Goal: Task Accomplishment & Management: Manage account settings

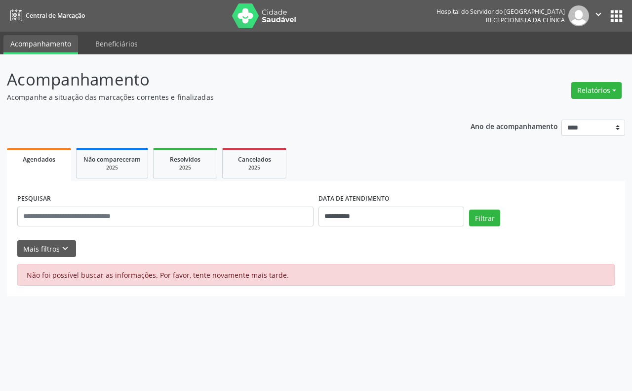
click at [276, 15] on img at bounding box center [264, 15] width 64 height 25
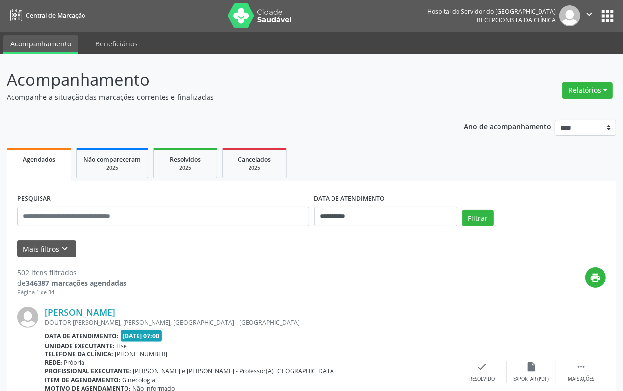
click at [101, 226] on div "PESQUISAR" at bounding box center [163, 212] width 297 height 42
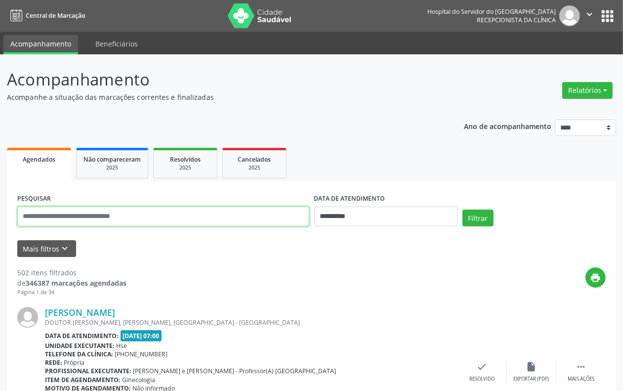
click at [105, 218] on input "text" at bounding box center [163, 216] width 292 height 20
click at [462, 209] on button "Filtrar" at bounding box center [477, 217] width 31 height 17
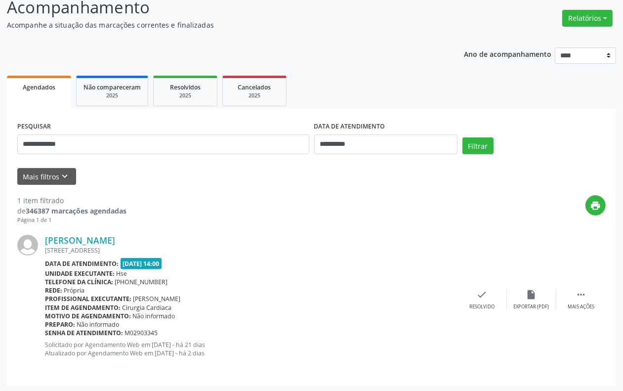
scroll to position [73, 0]
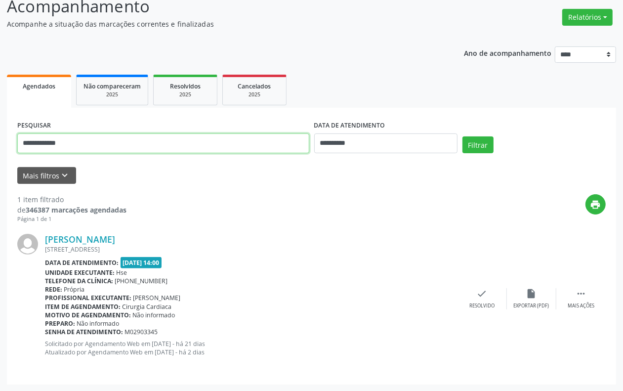
drag, startPoint x: 42, startPoint y: 145, endPoint x: 127, endPoint y: 161, distance: 86.1
click at [127, 161] on form "**********" at bounding box center [311, 151] width 588 height 66
type input "*"
type input "**********"
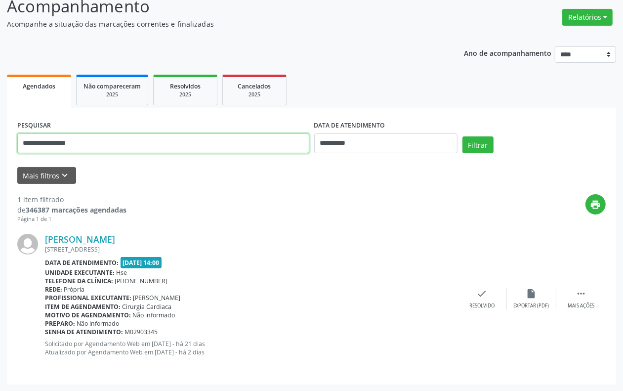
click at [462, 136] on button "Filtrar" at bounding box center [477, 144] width 31 height 17
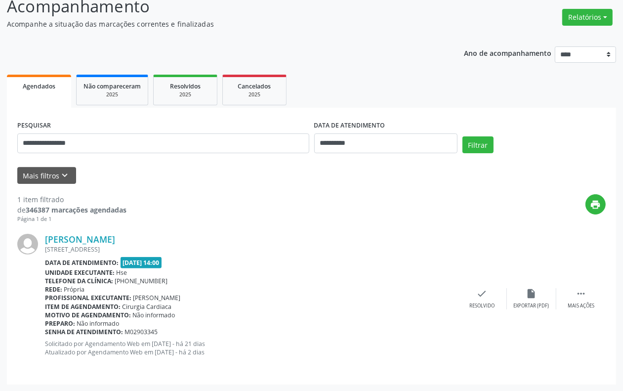
scroll to position [0, 0]
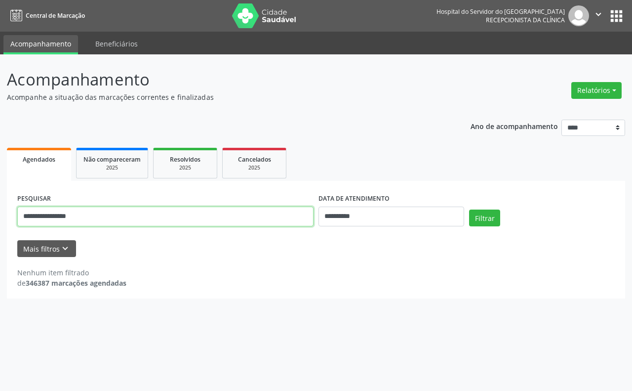
click at [84, 216] on input "**********" at bounding box center [165, 216] width 296 height 20
click at [469, 209] on button "Filtrar" at bounding box center [484, 217] width 31 height 17
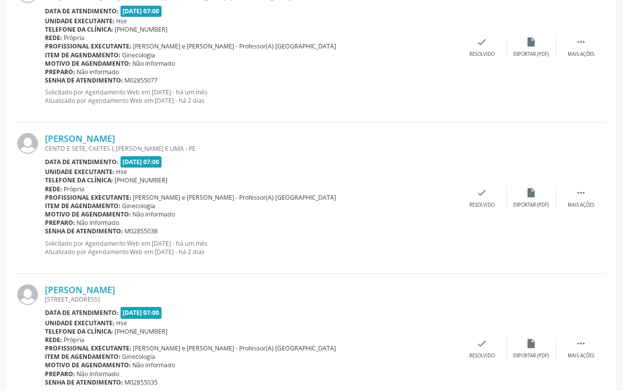
scroll to position [2213, 0]
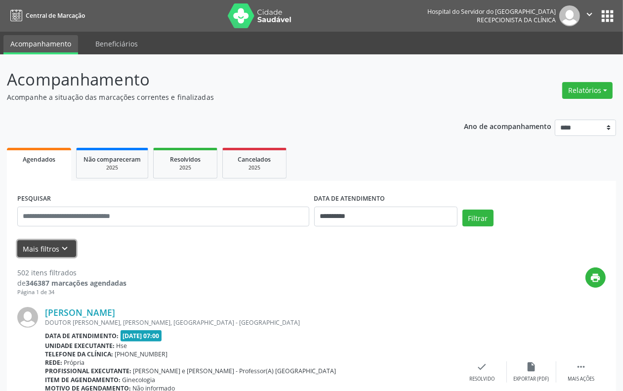
click at [56, 247] on button "Mais filtros keyboard_arrow_down" at bounding box center [46, 248] width 59 height 17
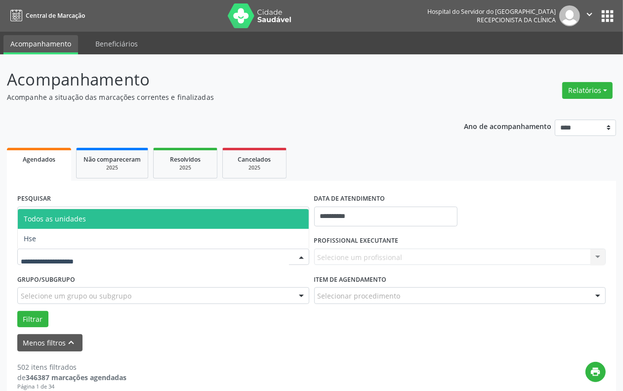
click at [164, 248] on div at bounding box center [163, 256] width 292 height 17
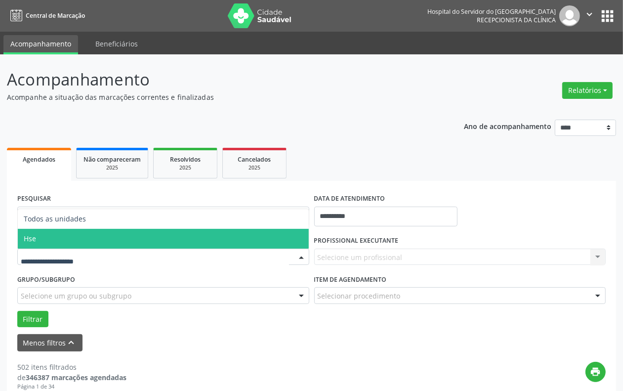
click at [68, 241] on span "Hse" at bounding box center [163, 239] width 291 height 20
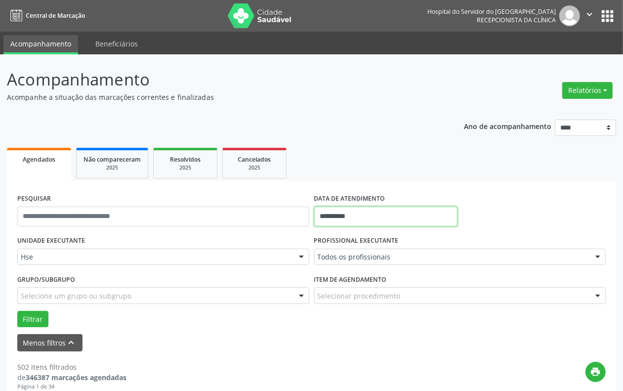
click at [370, 221] on input "**********" at bounding box center [385, 216] width 143 height 20
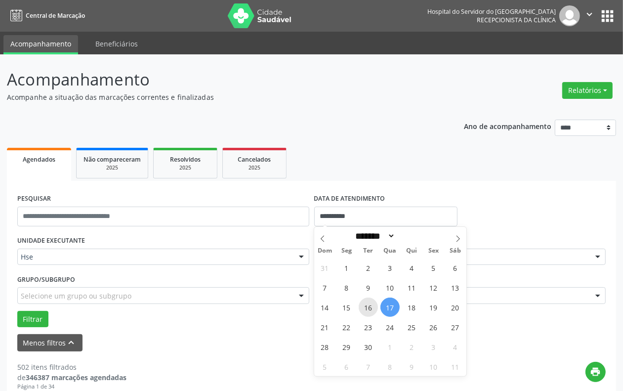
click at [372, 305] on span "16" at bounding box center [367, 306] width 19 height 19
type input "**********"
click at [372, 305] on span "16" at bounding box center [367, 306] width 19 height 19
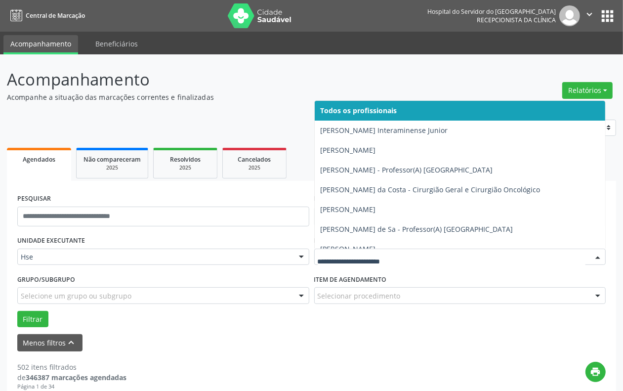
click at [360, 112] on span "Todos os profissionais" at bounding box center [358, 110] width 77 height 9
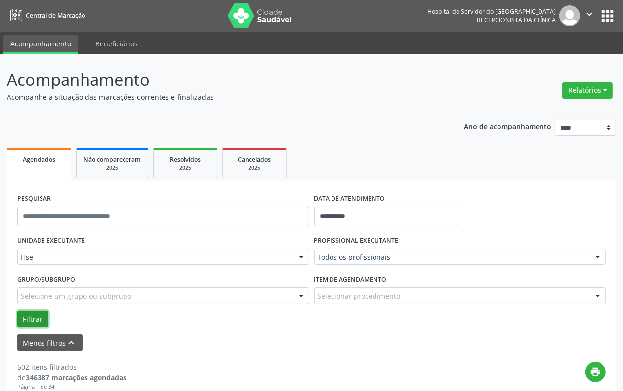
click at [33, 312] on button "Filtrar" at bounding box center [32, 319] width 31 height 17
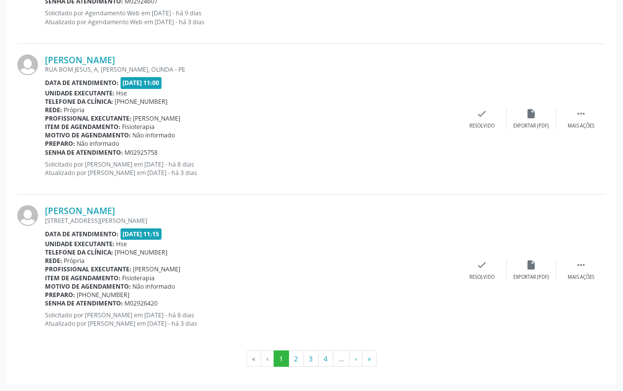
scroll to position [2307, 0]
click at [308, 355] on button "3" at bounding box center [310, 358] width 15 height 17
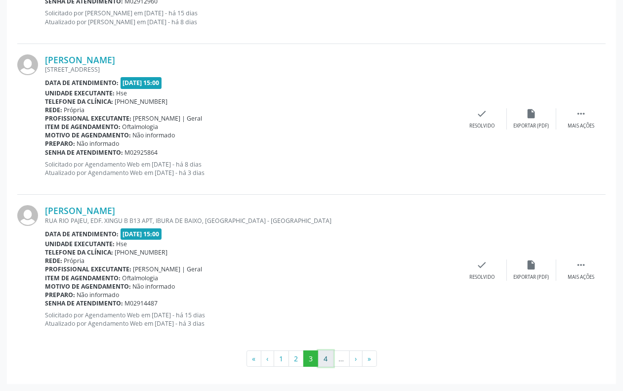
click at [329, 359] on button "4" at bounding box center [325, 358] width 15 height 17
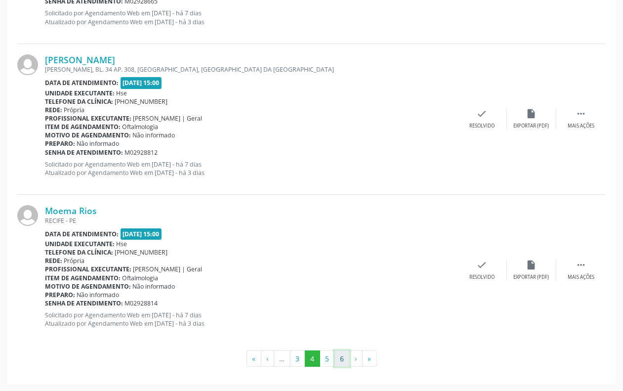
click at [343, 358] on button "6" at bounding box center [341, 358] width 15 height 17
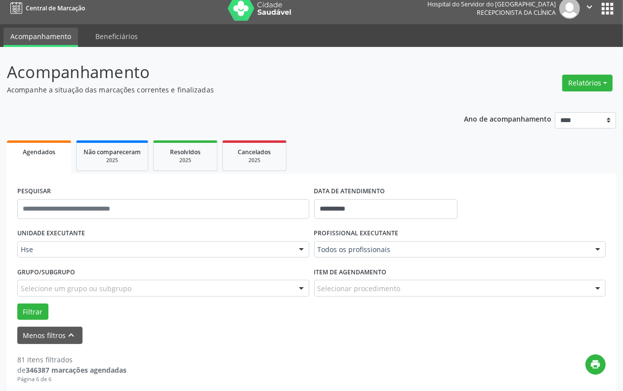
scroll to position [0, 0]
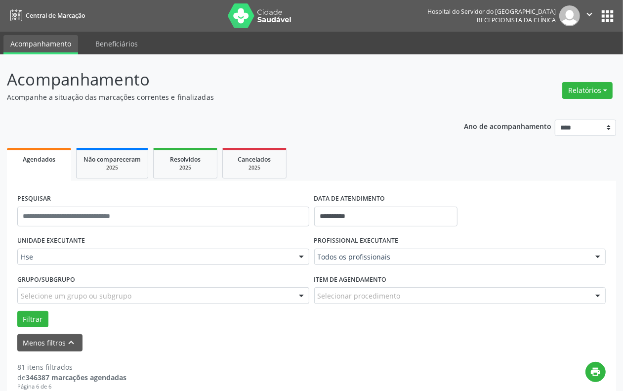
click at [250, 18] on img at bounding box center [260, 15] width 64 height 25
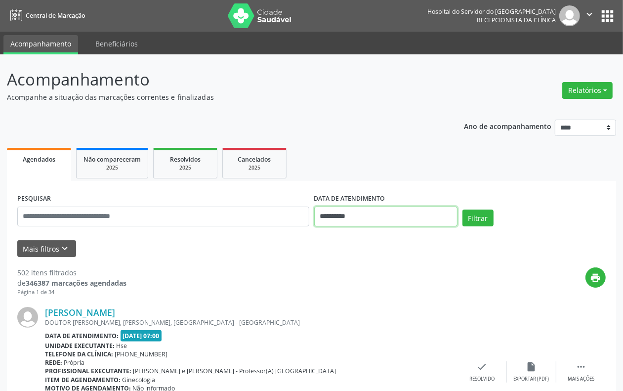
click at [356, 215] on input "**********" at bounding box center [385, 216] width 143 height 20
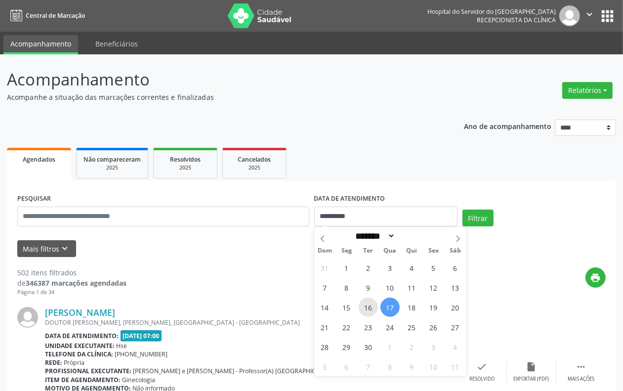
click at [373, 314] on span "16" at bounding box center [367, 306] width 19 height 19
type input "**********"
click at [373, 314] on span "16" at bounding box center [367, 306] width 19 height 19
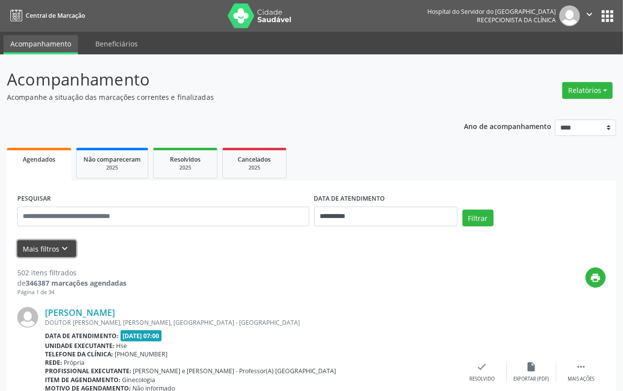
click at [36, 240] on button "Mais filtros keyboard_arrow_down" at bounding box center [46, 248] width 59 height 17
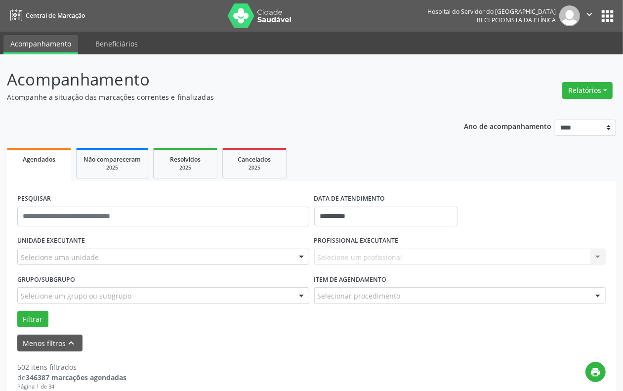
click at [53, 244] on label "UNIDADE EXECUTANTE" at bounding box center [51, 240] width 68 height 15
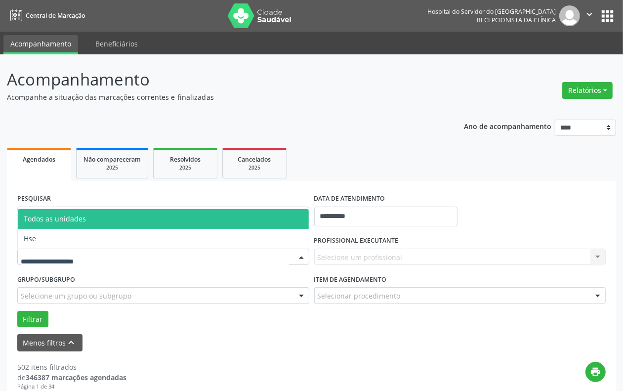
click at [57, 241] on span "Hse" at bounding box center [163, 239] width 291 height 20
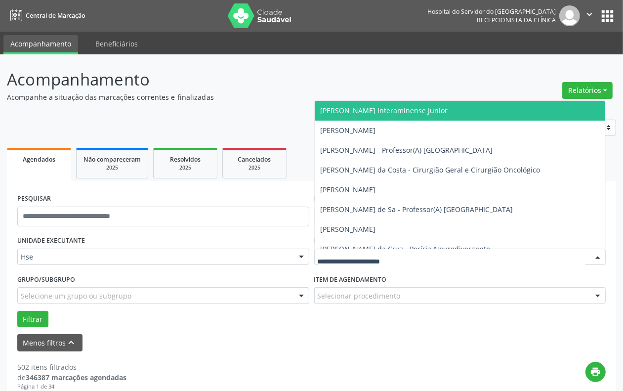
type input "*"
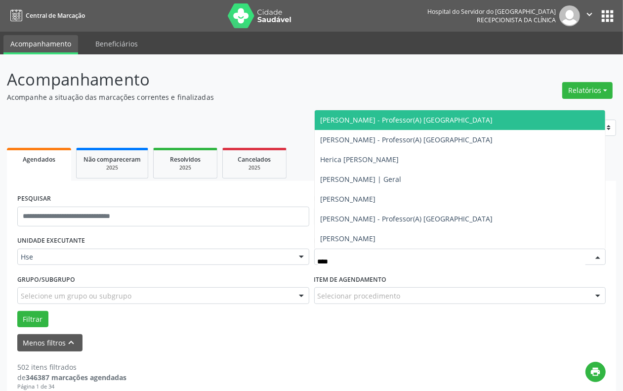
type input "*****"
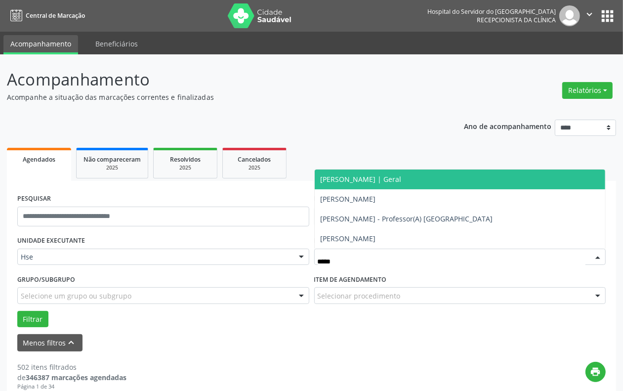
click at [354, 179] on span "Ricardo Calazans | Geral" at bounding box center [360, 178] width 81 height 9
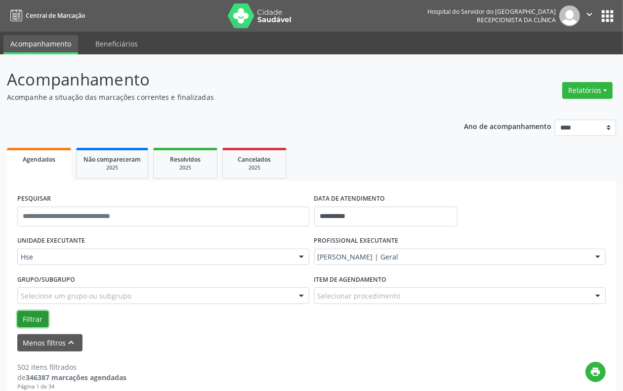
click at [30, 311] on button "Filtrar" at bounding box center [32, 319] width 31 height 17
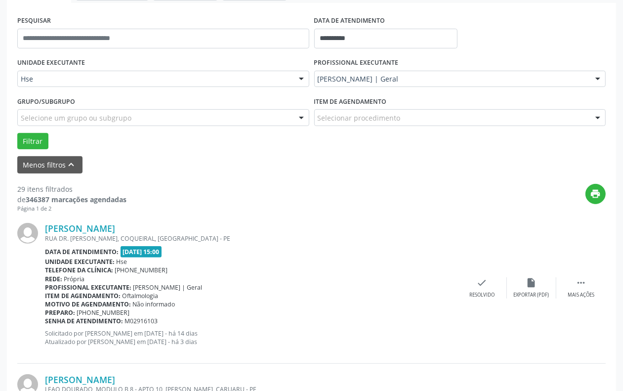
scroll to position [185, 0]
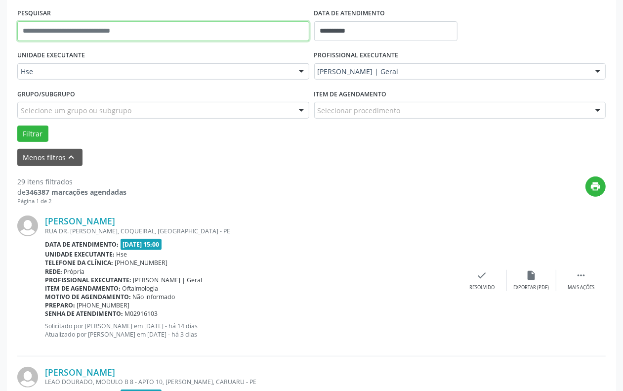
click at [107, 22] on input "text" at bounding box center [163, 31] width 292 height 20
click at [17, 125] on button "Filtrar" at bounding box center [32, 133] width 31 height 17
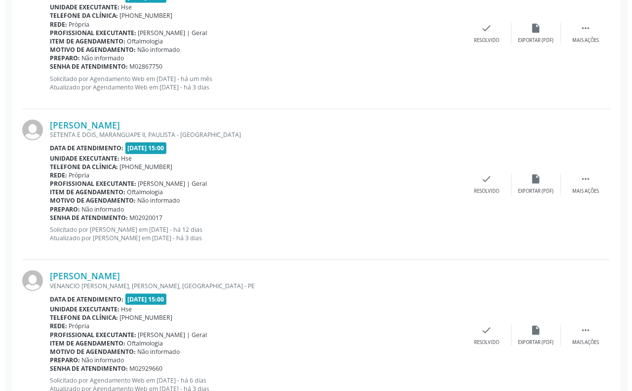
scroll to position [469, 0]
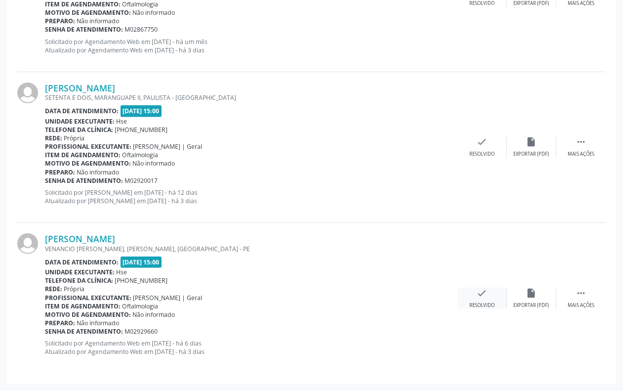
click at [492, 304] on div "Resolvido" at bounding box center [481, 305] width 25 height 7
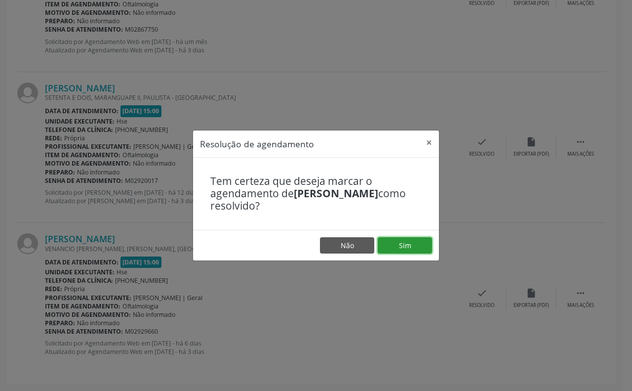
click at [411, 246] on button "Sim" at bounding box center [405, 245] width 54 height 17
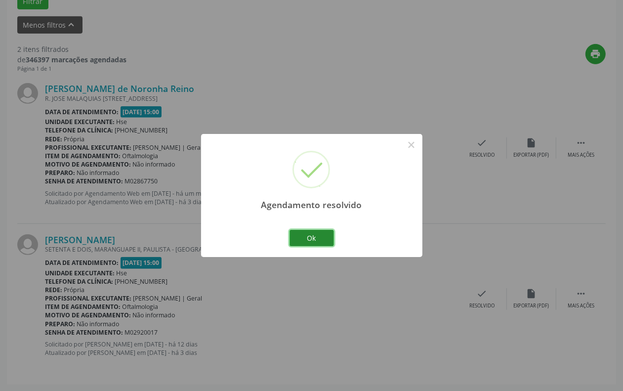
click at [321, 236] on button "Ok" at bounding box center [311, 238] width 44 height 17
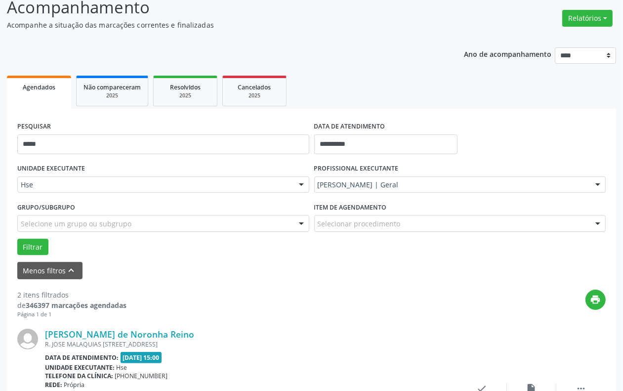
scroll to position [71, 0]
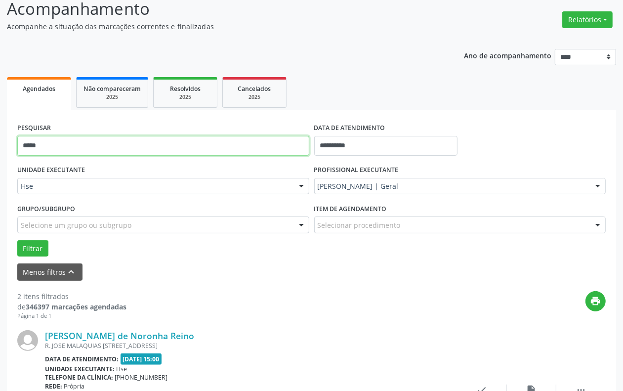
click at [85, 143] on input "*****" at bounding box center [163, 146] width 292 height 20
click at [17, 240] on button "Filtrar" at bounding box center [32, 248] width 31 height 17
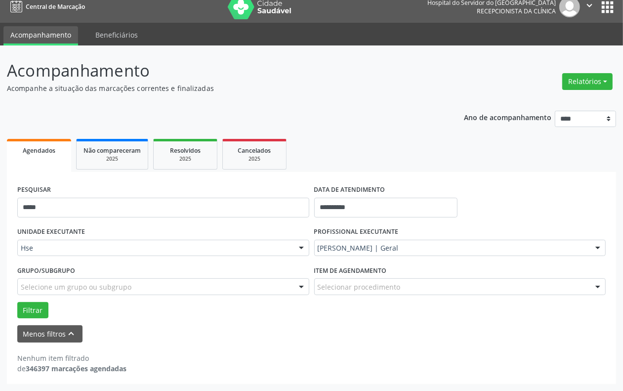
scroll to position [8, 0]
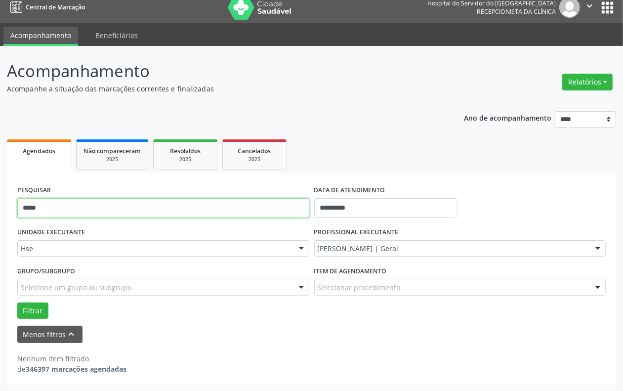
click at [34, 206] on input "*****" at bounding box center [163, 208] width 292 height 20
click at [28, 208] on input "*****" at bounding box center [163, 208] width 292 height 20
click at [33, 206] on input "*****" at bounding box center [163, 208] width 292 height 20
click at [28, 208] on input "*****" at bounding box center [163, 208] width 292 height 20
click at [30, 208] on input "*****" at bounding box center [163, 208] width 292 height 20
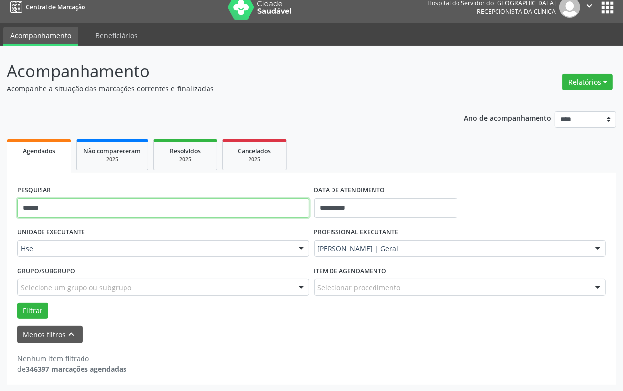
click at [17, 302] on button "Filtrar" at bounding box center [32, 310] width 31 height 17
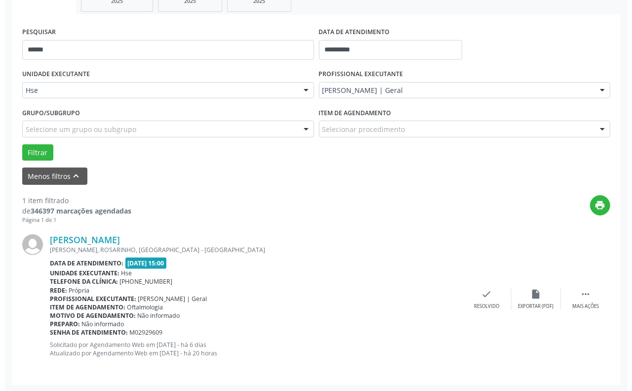
scroll to position [167, 0]
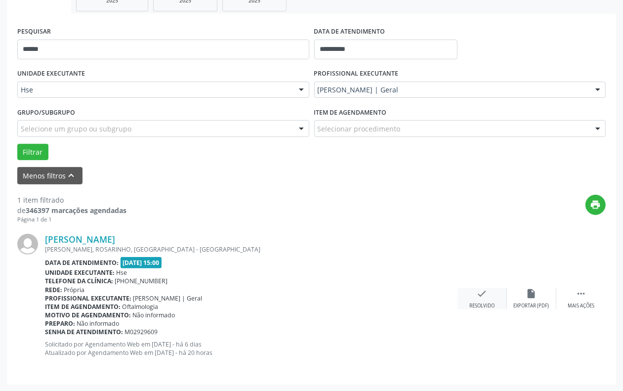
click at [484, 301] on div "check Resolvido" at bounding box center [481, 298] width 49 height 21
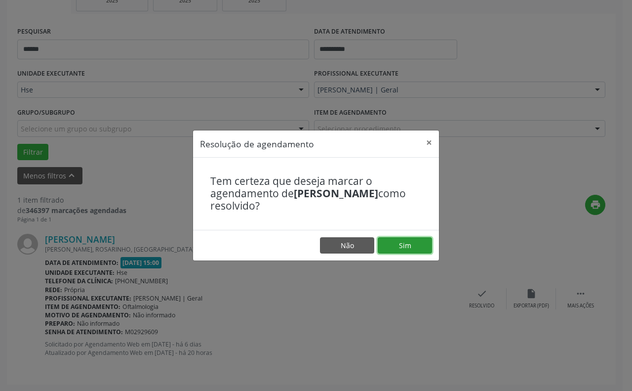
click at [388, 243] on button "Sim" at bounding box center [405, 245] width 54 height 17
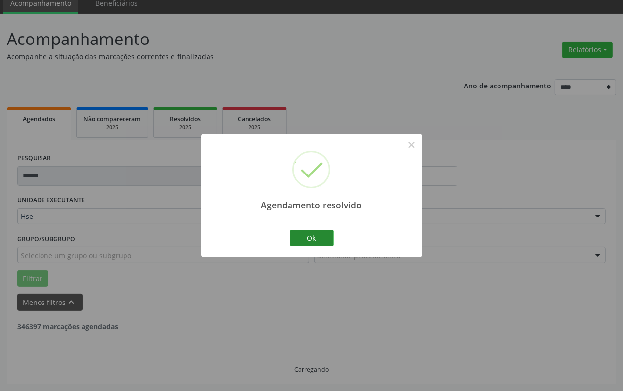
scroll to position [8, 0]
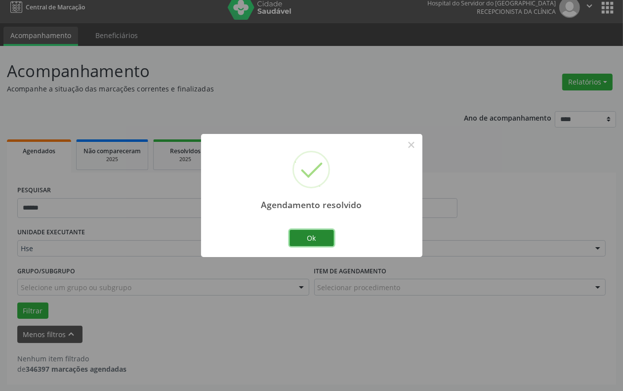
click at [301, 232] on button "Ok" at bounding box center [311, 238] width 44 height 17
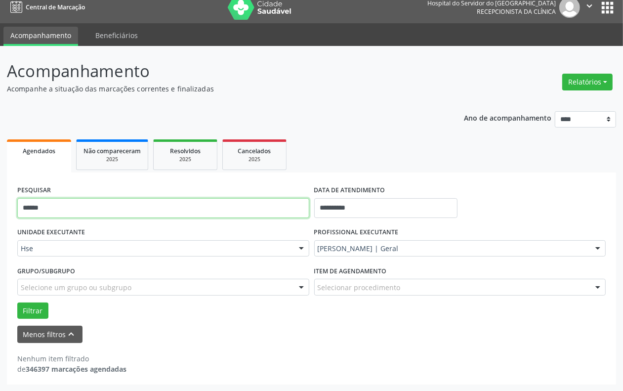
click at [99, 199] on input "******" at bounding box center [163, 208] width 292 height 20
click at [17, 302] on button "Filtrar" at bounding box center [32, 310] width 31 height 17
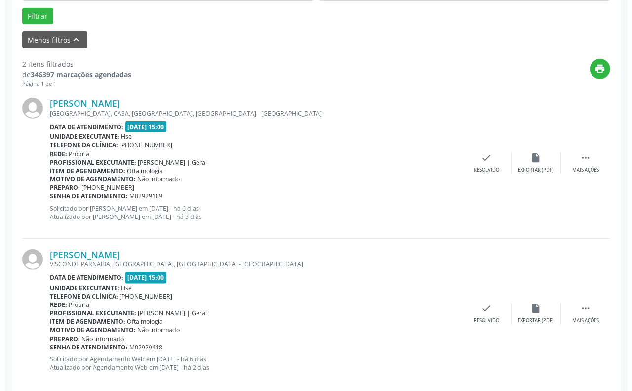
scroll to position [317, 0]
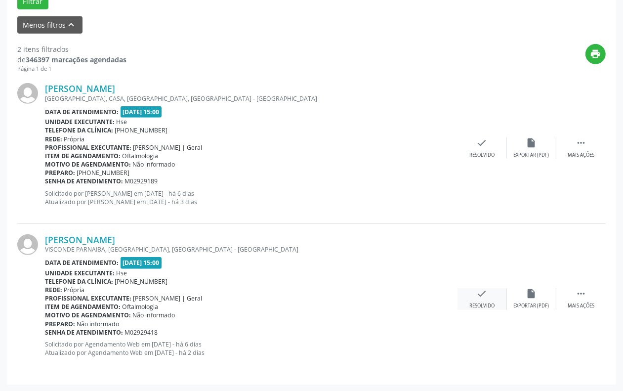
click at [475, 305] on div "Resolvido" at bounding box center [481, 305] width 25 height 7
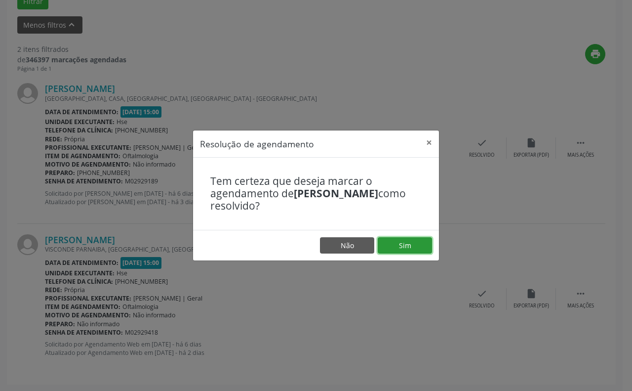
click at [395, 246] on button "Sim" at bounding box center [405, 245] width 54 height 17
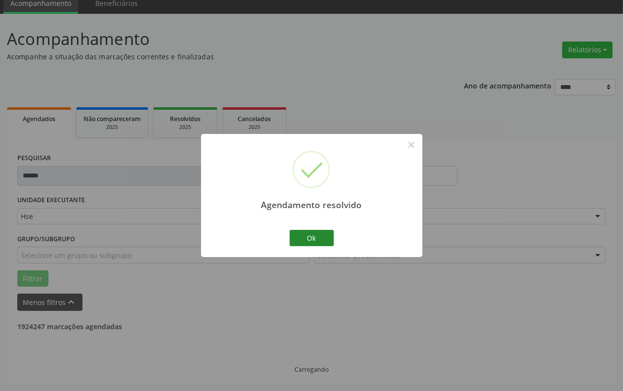
scroll to position [167, 0]
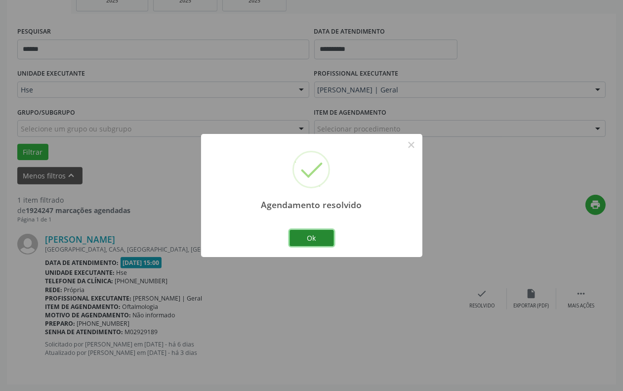
click at [324, 240] on button "Ok" at bounding box center [311, 238] width 44 height 17
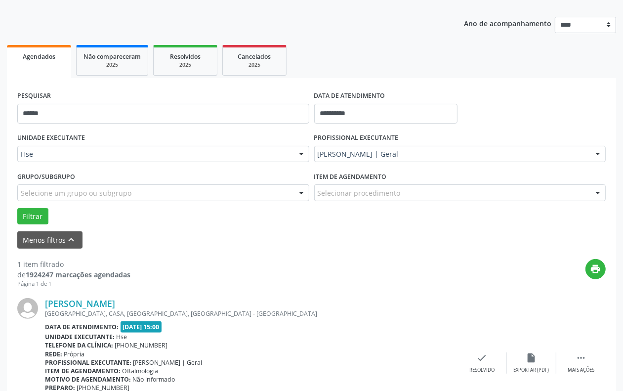
scroll to position [43, 0]
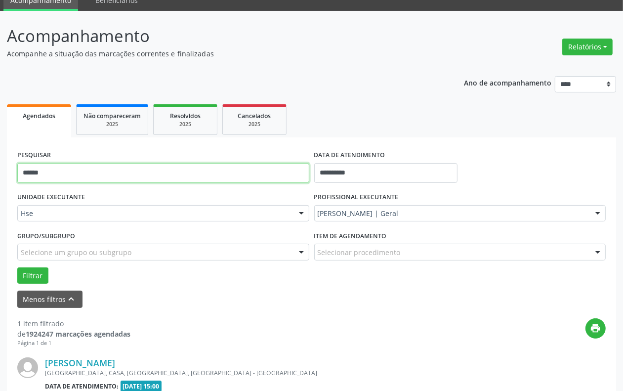
click at [60, 169] on input "******" at bounding box center [163, 173] width 292 height 20
click at [17, 267] on button "Filtrar" at bounding box center [32, 275] width 31 height 17
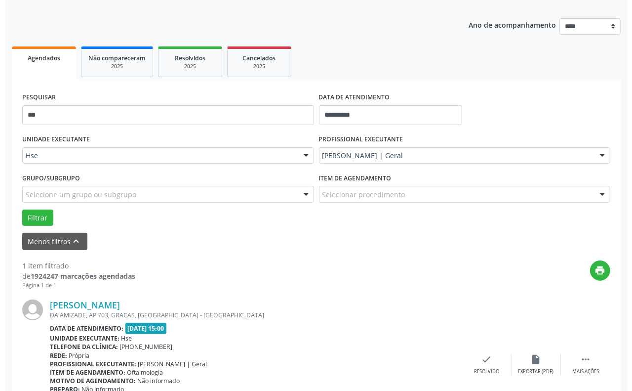
scroll to position [167, 0]
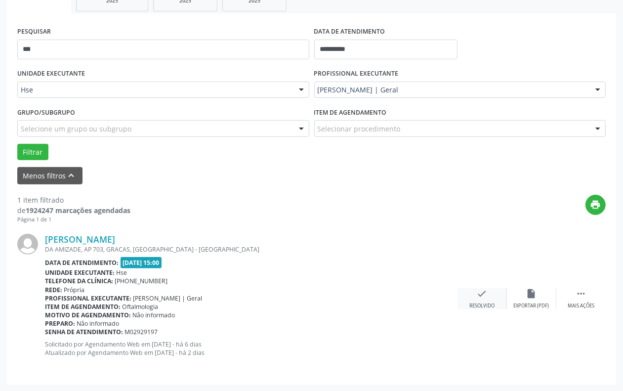
click at [470, 306] on div "Resolvido" at bounding box center [481, 305] width 25 height 7
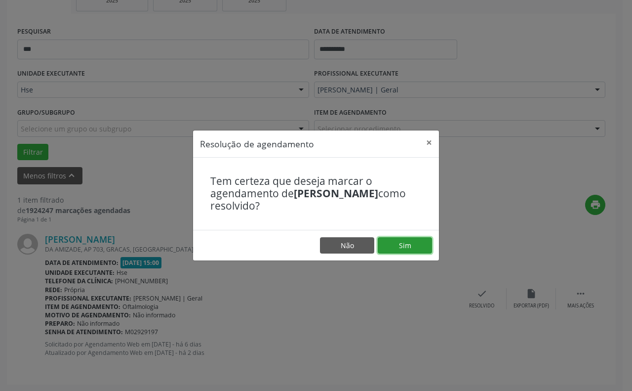
click at [386, 246] on button "Sim" at bounding box center [405, 245] width 54 height 17
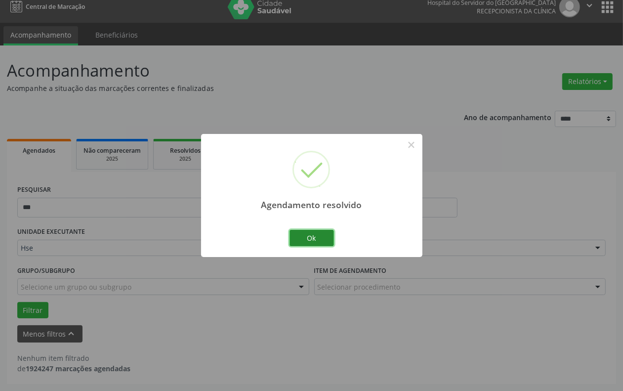
click at [317, 230] on button "Ok" at bounding box center [311, 238] width 44 height 17
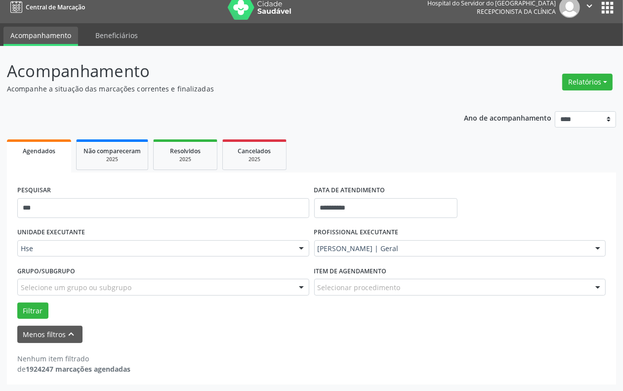
click at [139, 195] on div "PESQUISAR ***" at bounding box center [163, 204] width 297 height 42
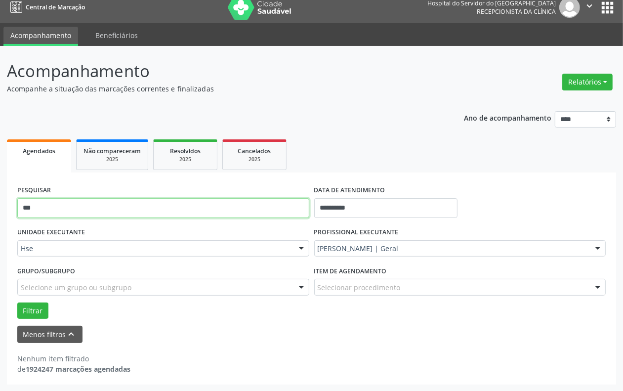
click at [137, 198] on input "***" at bounding box center [163, 208] width 292 height 20
click at [17, 302] on button "Filtrar" at bounding box center [32, 310] width 31 height 17
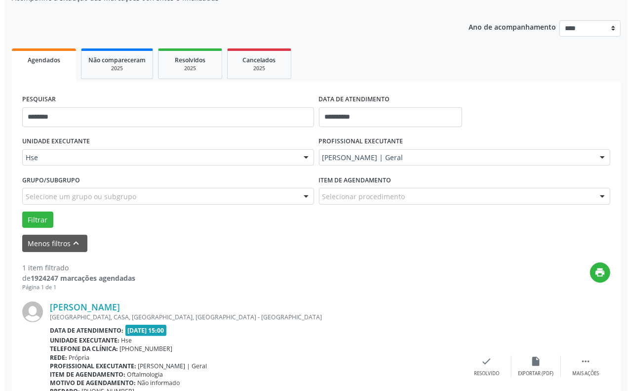
scroll to position [167, 0]
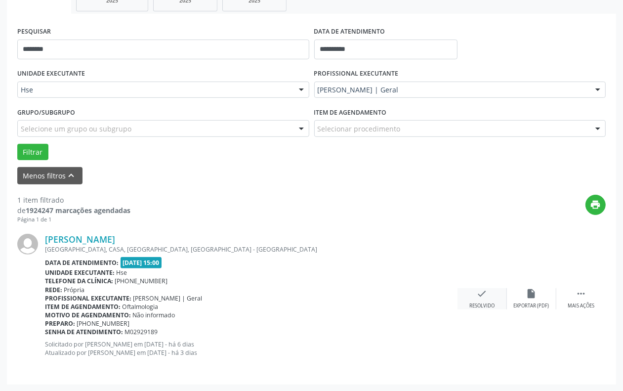
click at [473, 297] on div "check Resolvido" at bounding box center [481, 298] width 49 height 21
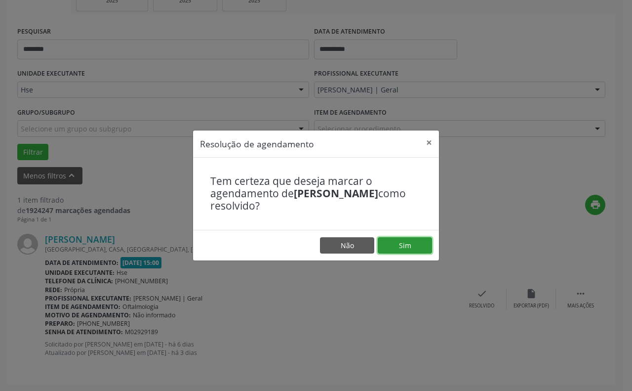
click at [397, 243] on button "Sim" at bounding box center [405, 245] width 54 height 17
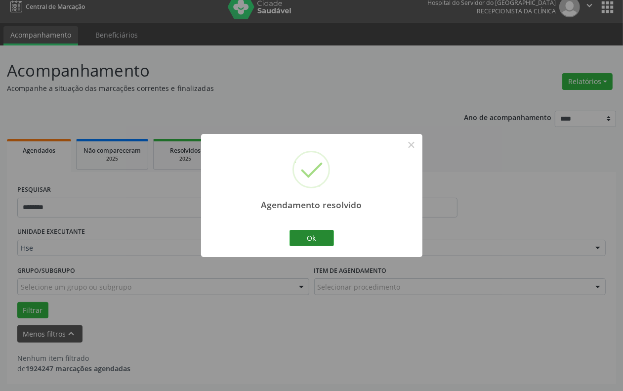
scroll to position [8, 0]
click at [321, 238] on button "Ok" at bounding box center [311, 238] width 44 height 17
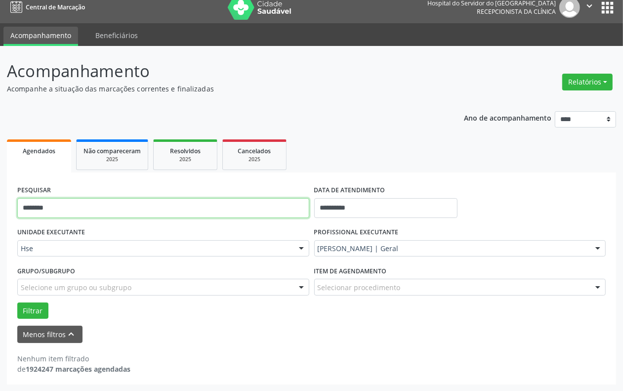
click at [99, 200] on input "********" at bounding box center [163, 208] width 292 height 20
click at [17, 302] on button "Filtrar" at bounding box center [32, 310] width 31 height 17
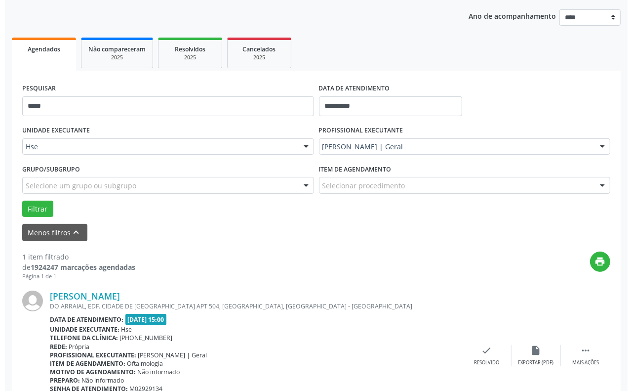
scroll to position [167, 0]
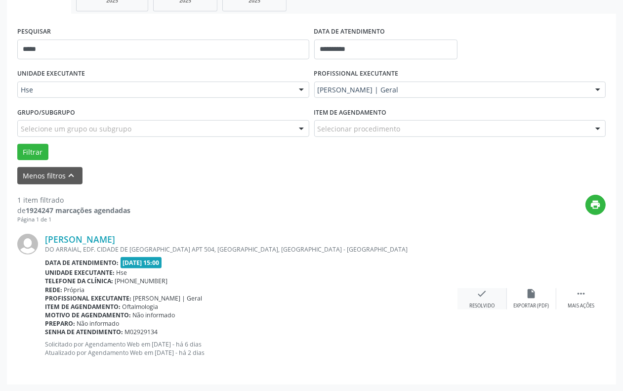
click at [486, 299] on div "check Resolvido" at bounding box center [481, 298] width 49 height 21
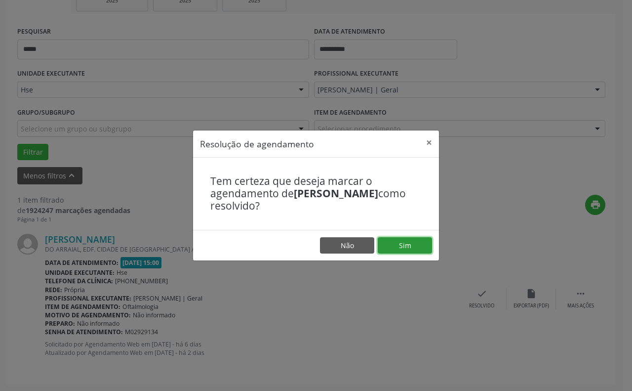
click at [398, 246] on button "Sim" at bounding box center [405, 245] width 54 height 17
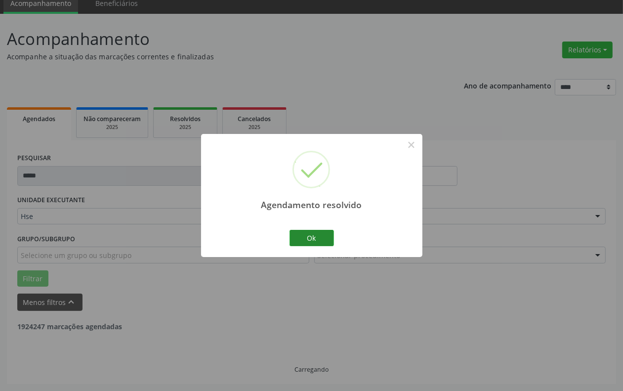
scroll to position [8, 0]
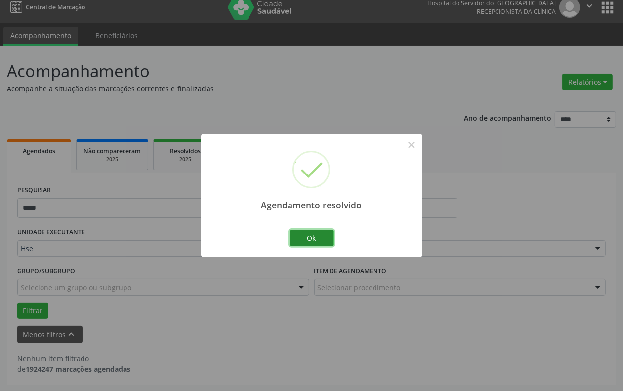
click at [326, 236] on button "Ok" at bounding box center [311, 238] width 44 height 17
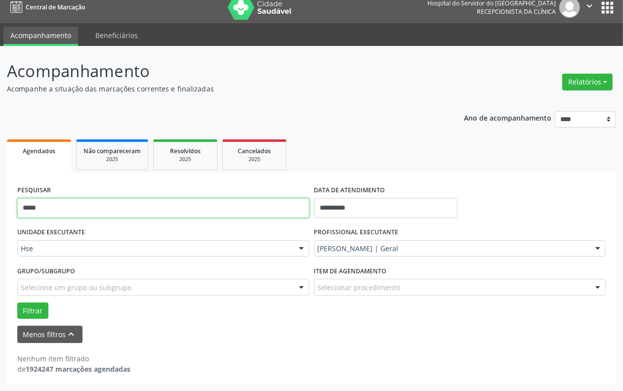
click at [174, 198] on input "*****" at bounding box center [163, 208] width 292 height 20
click at [17, 302] on button "Filtrar" at bounding box center [32, 310] width 31 height 17
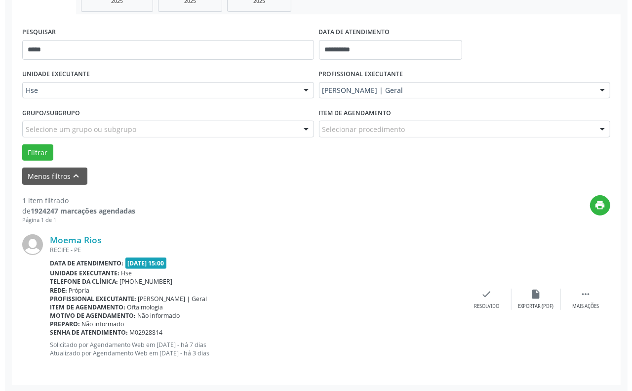
scroll to position [167, 0]
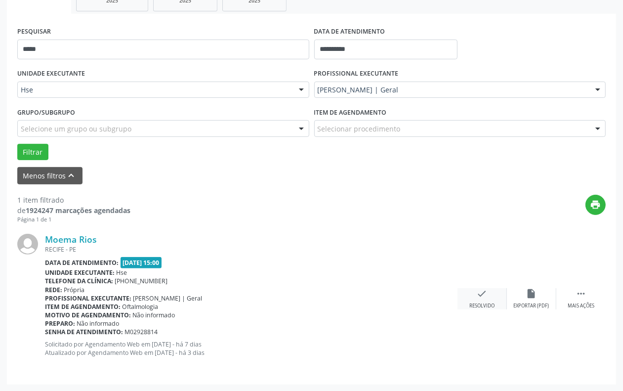
click at [473, 302] on div "Resolvido" at bounding box center [481, 305] width 25 height 7
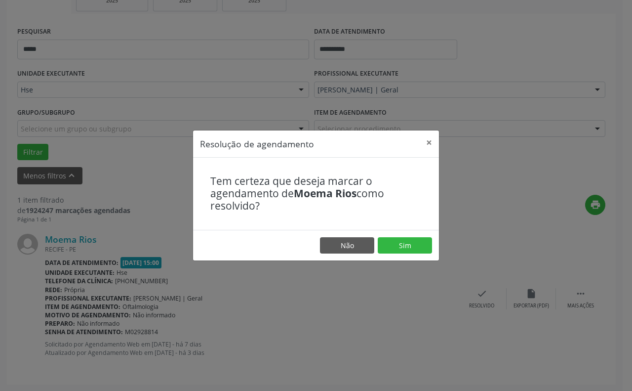
click at [409, 253] on footer "Não Sim" at bounding box center [316, 245] width 246 height 31
click at [408, 244] on button "Sim" at bounding box center [405, 245] width 54 height 17
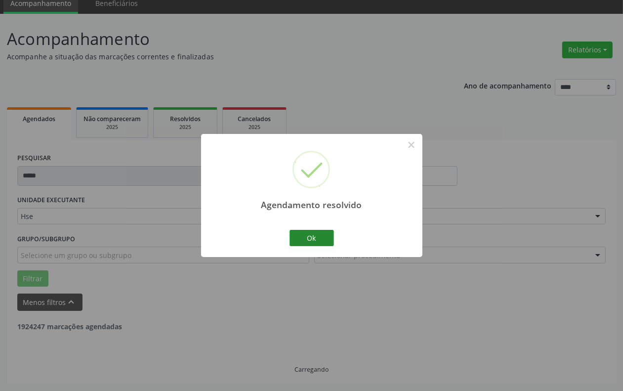
scroll to position [8, 0]
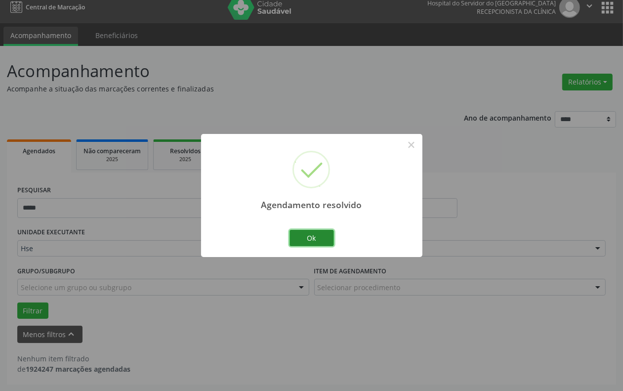
click at [307, 236] on button "Ok" at bounding box center [311, 238] width 44 height 17
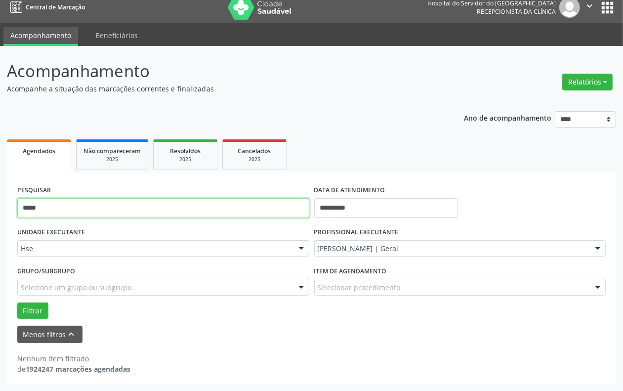
click at [184, 205] on input "*****" at bounding box center [163, 208] width 292 height 20
click at [17, 302] on button "Filtrar" at bounding box center [32, 310] width 31 height 17
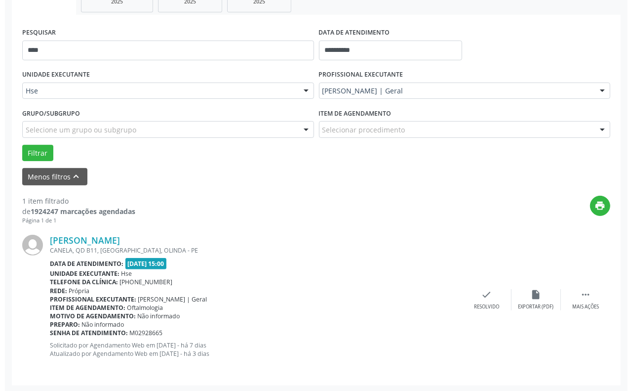
scroll to position [167, 0]
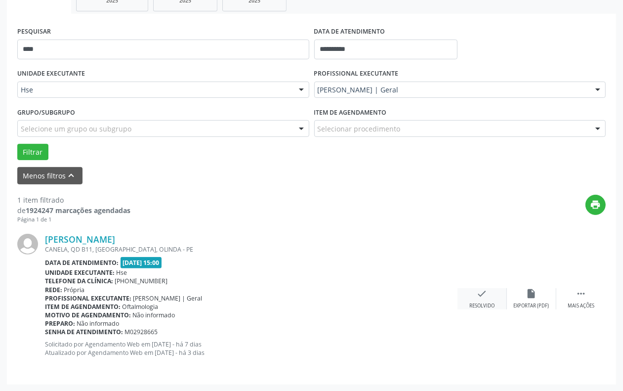
click at [490, 305] on div "Resolvido" at bounding box center [481, 305] width 25 height 7
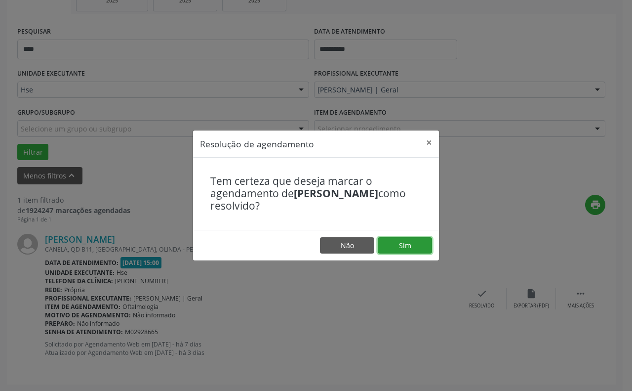
click at [398, 245] on button "Sim" at bounding box center [405, 245] width 54 height 17
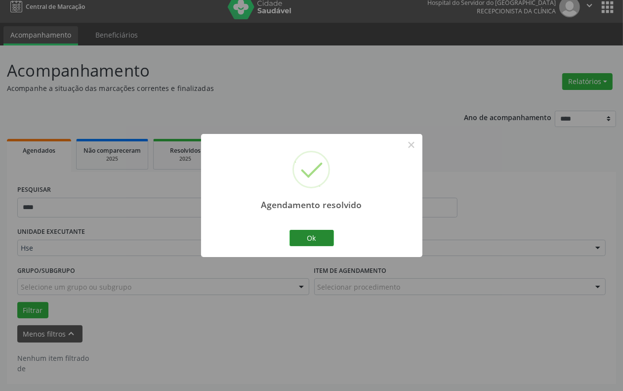
scroll to position [8, 0]
click at [318, 243] on button "Ok" at bounding box center [311, 238] width 44 height 17
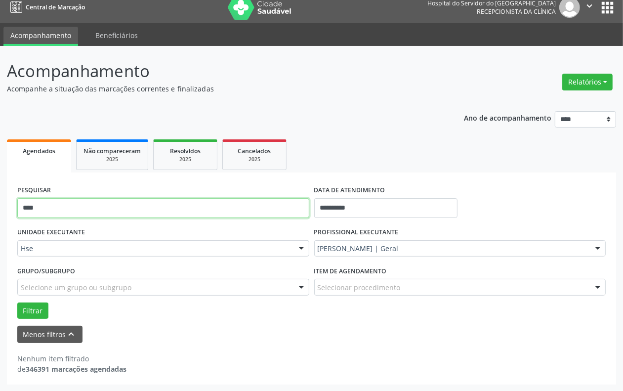
click at [298, 209] on input "****" at bounding box center [163, 208] width 292 height 20
click at [17, 302] on button "Filtrar" at bounding box center [32, 310] width 31 height 17
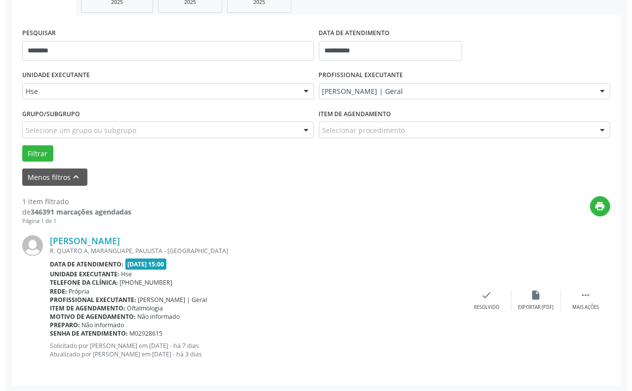
scroll to position [167, 0]
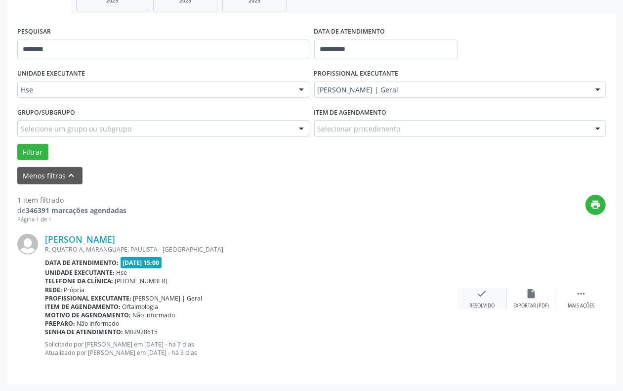
click at [473, 289] on div "check Resolvido" at bounding box center [481, 298] width 49 height 21
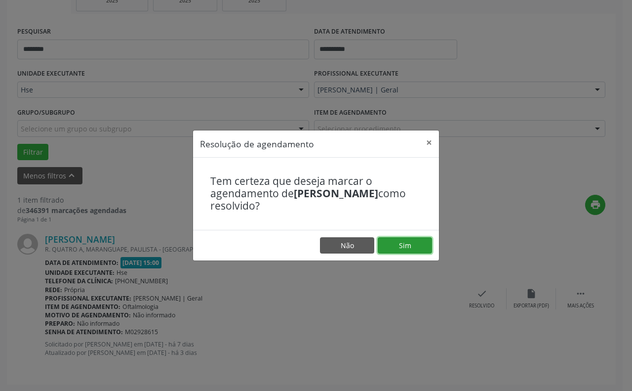
click at [406, 237] on button "Sim" at bounding box center [405, 245] width 54 height 17
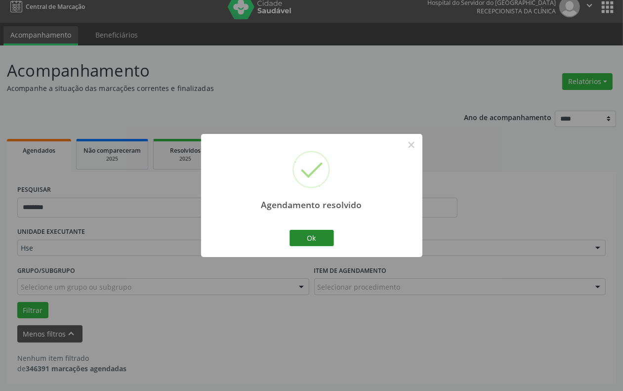
scroll to position [8, 0]
click at [327, 235] on button "Ok" at bounding box center [311, 238] width 44 height 17
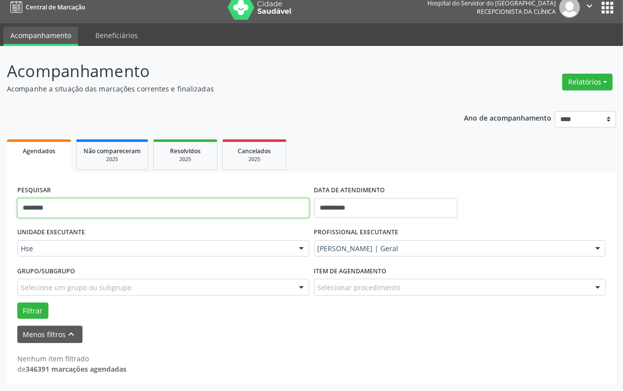
click at [67, 210] on input "********" at bounding box center [163, 208] width 292 height 20
click at [17, 302] on button "Filtrar" at bounding box center [32, 310] width 31 height 17
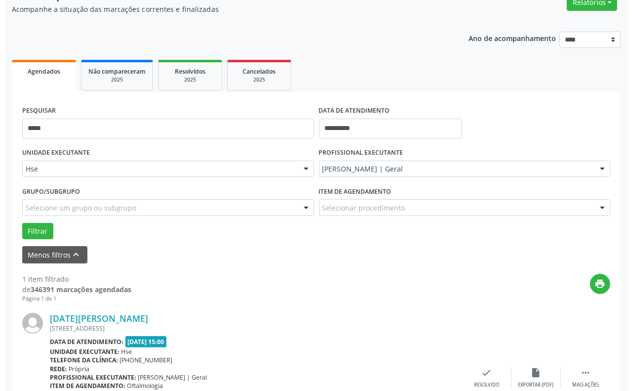
scroll to position [167, 0]
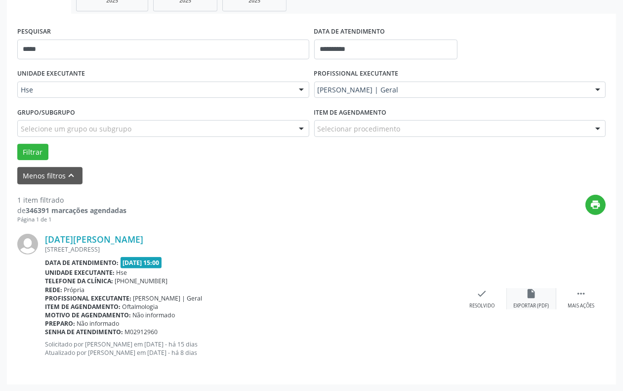
click at [512, 289] on div "insert_drive_file Exportar (PDF)" at bounding box center [531, 298] width 49 height 21
click at [472, 300] on div "check Resolvido" at bounding box center [481, 298] width 49 height 21
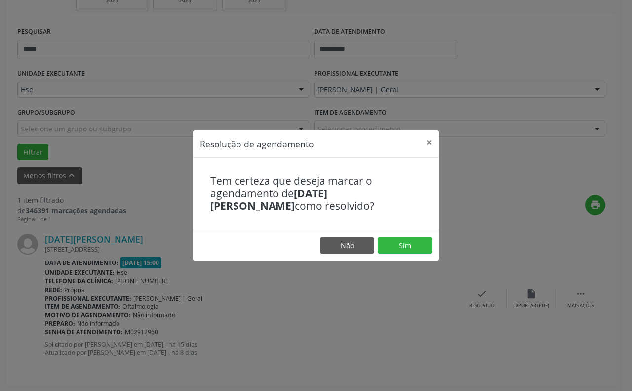
click at [414, 228] on div "Tem certeza que deseja marcar o agendamento de Lucia Maria Oliveira da Silva co…" at bounding box center [316, 194] width 246 height 72
click at [412, 238] on button "Sim" at bounding box center [405, 245] width 54 height 17
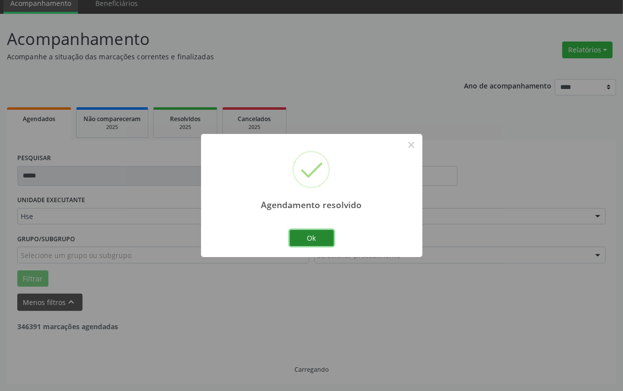
click at [326, 235] on button "Ok" at bounding box center [311, 238] width 44 height 17
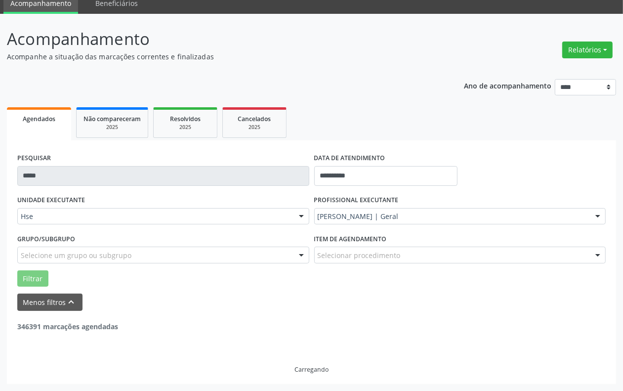
scroll to position [8, 0]
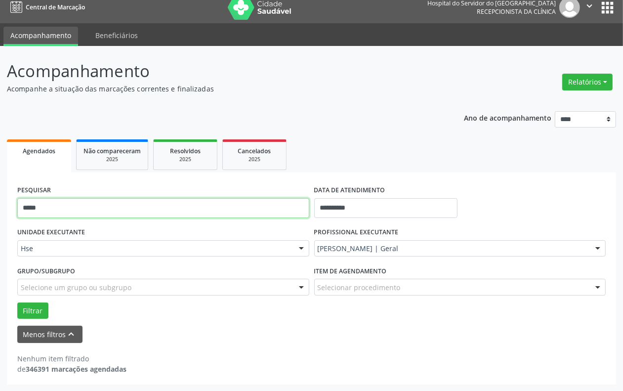
click at [190, 206] on input "*****" at bounding box center [163, 208] width 292 height 20
click at [17, 302] on button "Filtrar" at bounding box center [32, 310] width 31 height 17
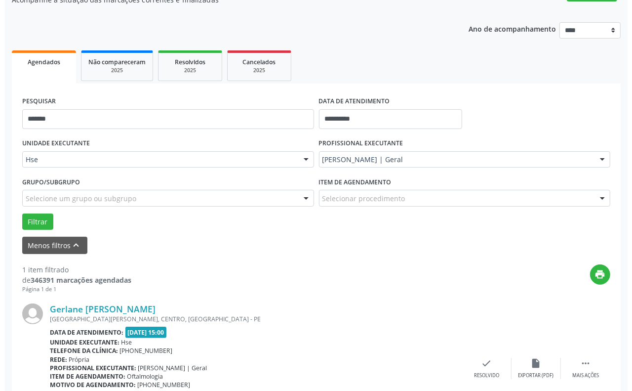
scroll to position [167, 0]
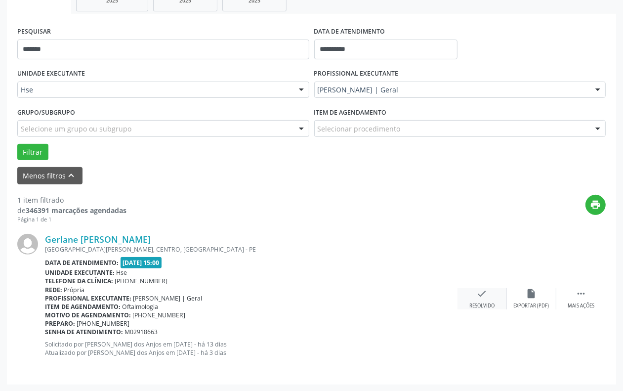
click at [484, 300] on div "check Resolvido" at bounding box center [481, 298] width 49 height 21
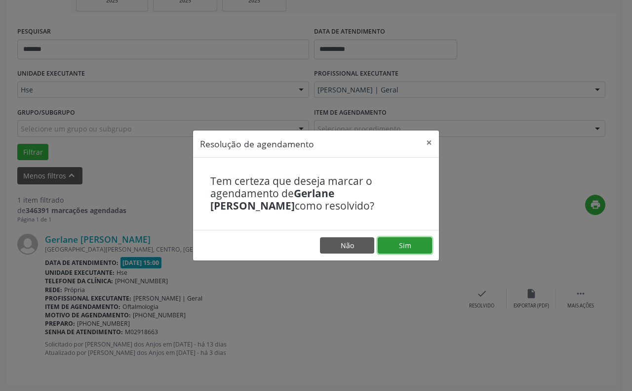
click at [415, 246] on button "Sim" at bounding box center [405, 245] width 54 height 17
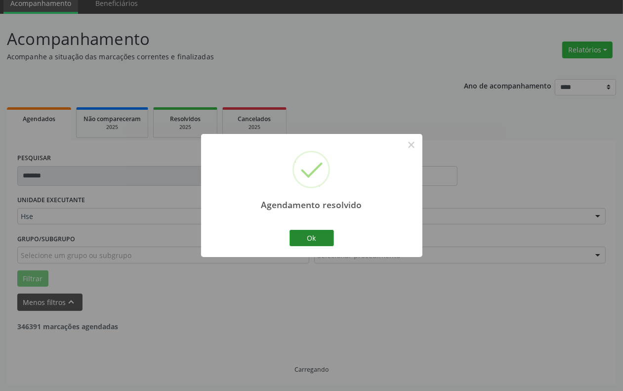
scroll to position [8, 0]
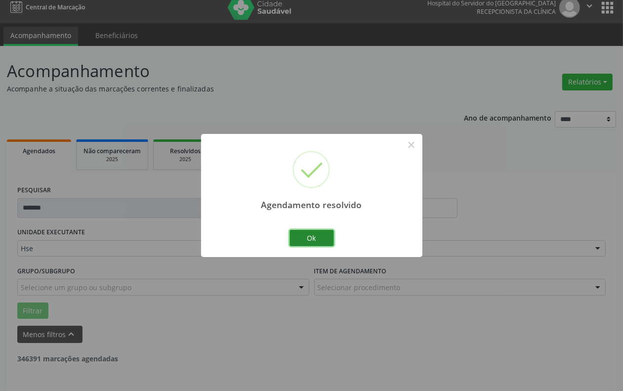
click at [302, 236] on button "Ok" at bounding box center [311, 238] width 44 height 17
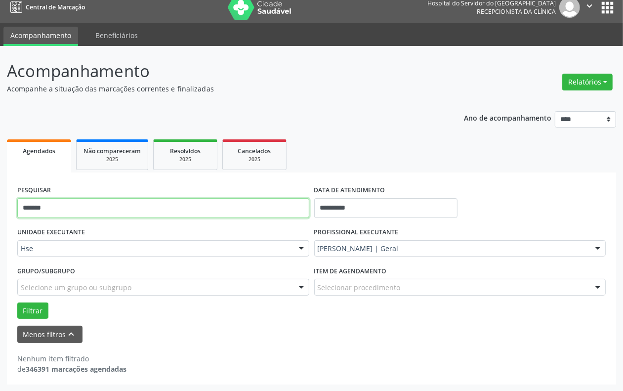
click at [215, 210] on input "*******" at bounding box center [163, 208] width 292 height 20
click at [214, 210] on input "*******" at bounding box center [163, 208] width 292 height 20
type input "*******"
click at [17, 302] on button "Filtrar" at bounding box center [32, 310] width 31 height 17
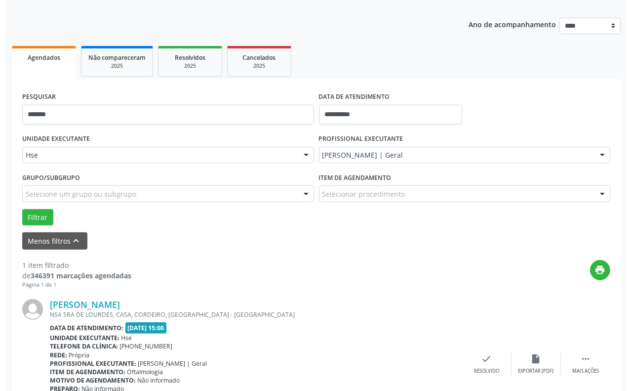
scroll to position [167, 0]
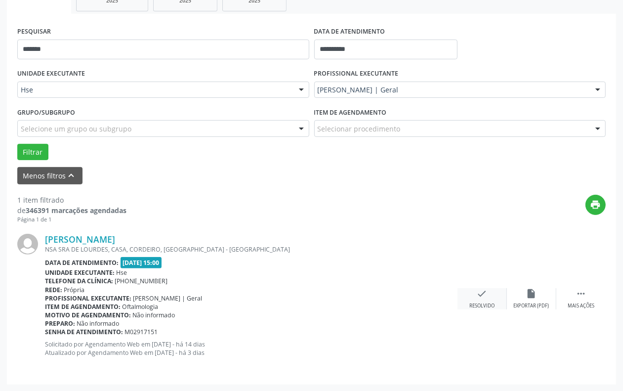
click at [475, 299] on div "check Resolvido" at bounding box center [481, 298] width 49 height 21
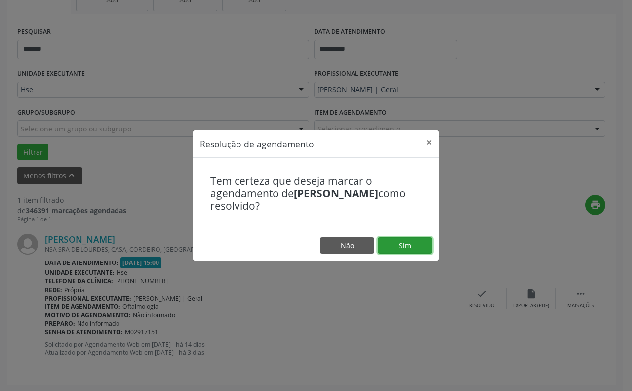
click at [409, 245] on button "Sim" at bounding box center [405, 245] width 54 height 17
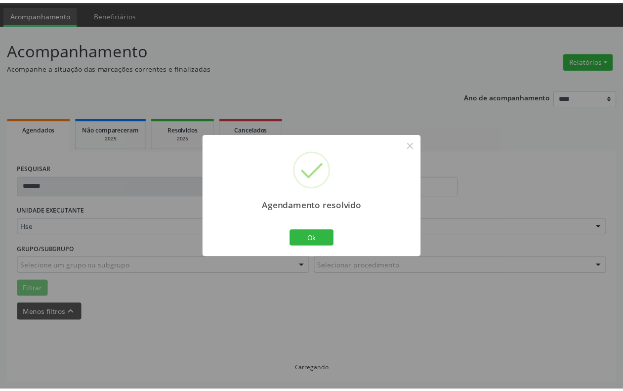
scroll to position [30, 0]
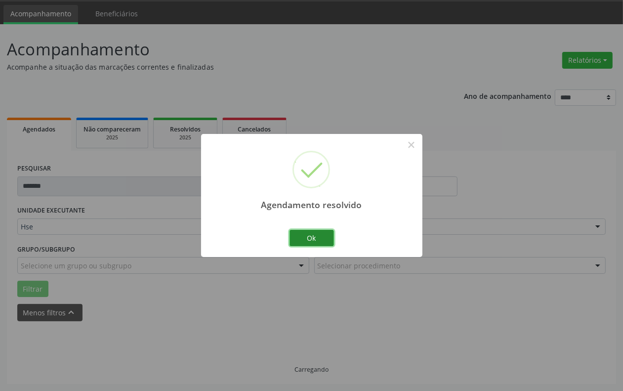
click at [321, 236] on button "Ok" at bounding box center [311, 238] width 44 height 17
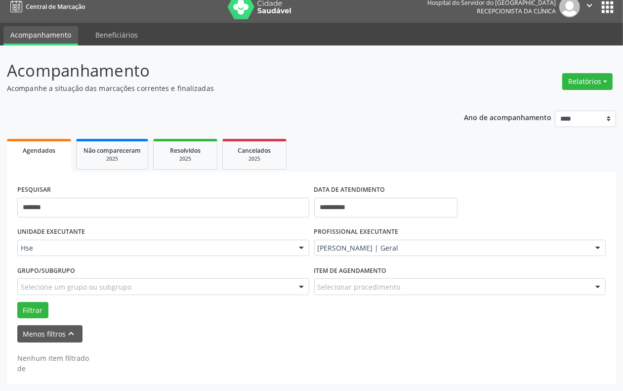
scroll to position [8, 0]
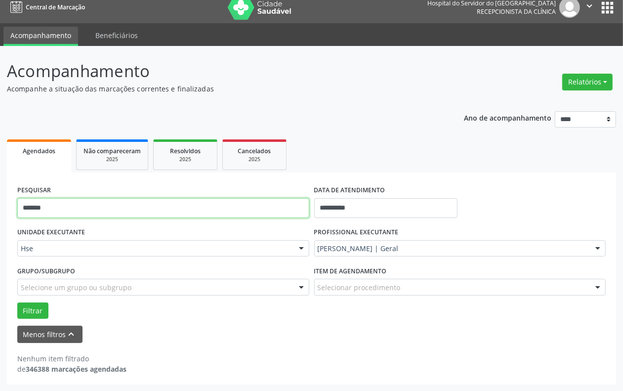
click at [276, 214] on input "*******" at bounding box center [163, 208] width 292 height 20
type input "******"
click at [17, 302] on button "Filtrar" at bounding box center [32, 310] width 31 height 17
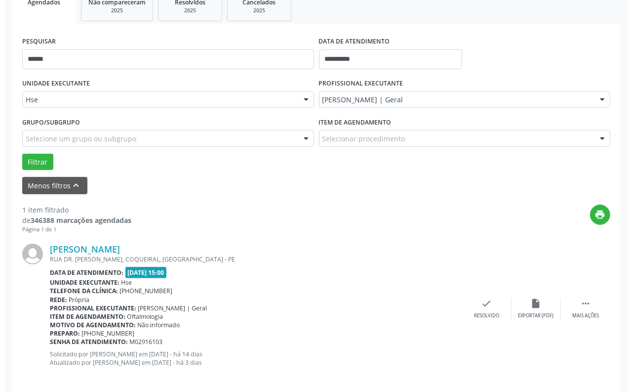
scroll to position [167, 0]
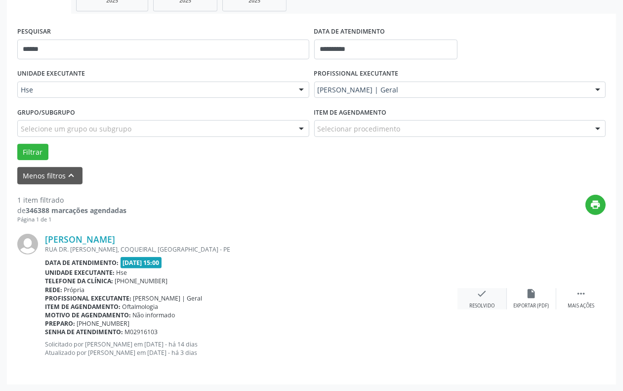
click at [484, 292] on icon "check" at bounding box center [481, 293] width 11 height 11
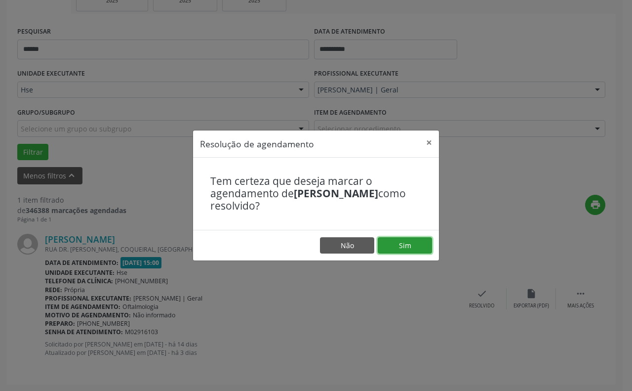
click at [421, 250] on button "Sim" at bounding box center [405, 245] width 54 height 17
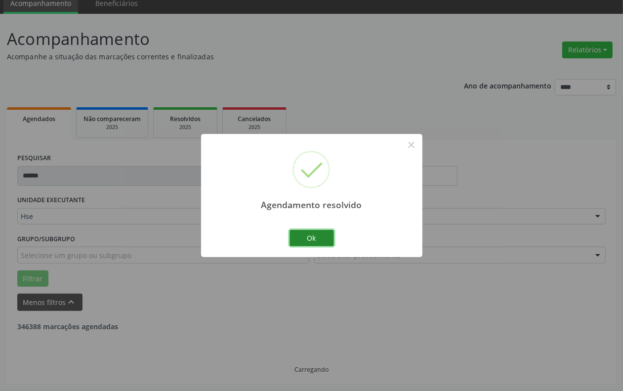
scroll to position [8, 0]
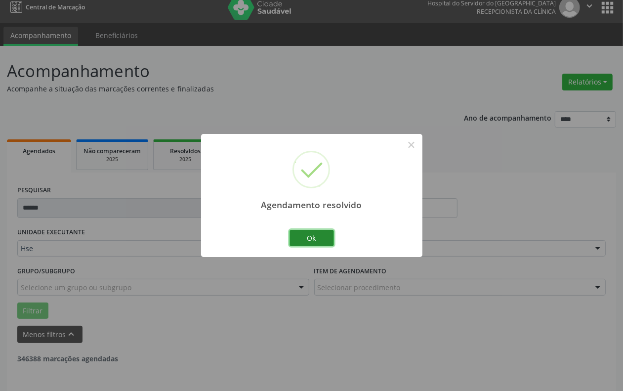
click at [310, 233] on button "Ok" at bounding box center [311, 238] width 44 height 17
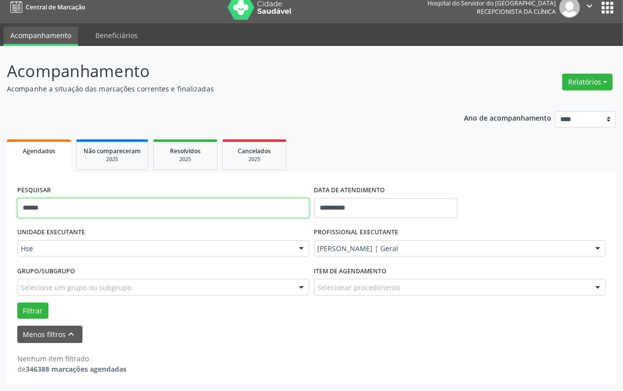
click at [122, 210] on input "******" at bounding box center [163, 208] width 292 height 20
type input "****"
click at [17, 302] on button "Filtrar" at bounding box center [32, 310] width 31 height 17
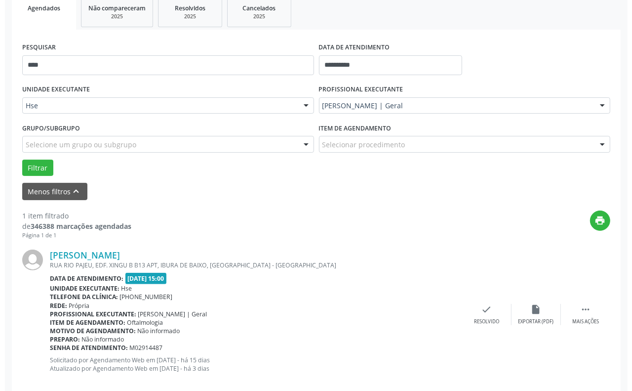
scroll to position [167, 0]
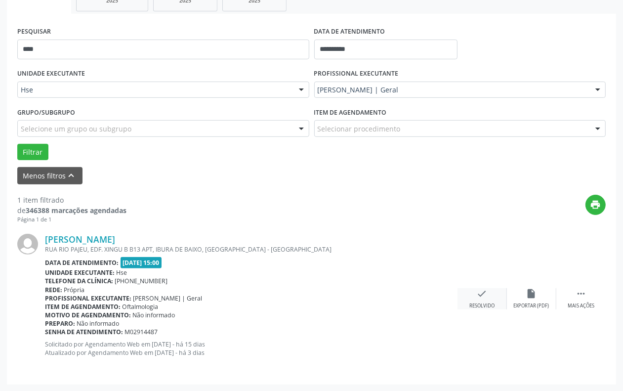
click at [474, 297] on div "check Resolvido" at bounding box center [481, 298] width 49 height 21
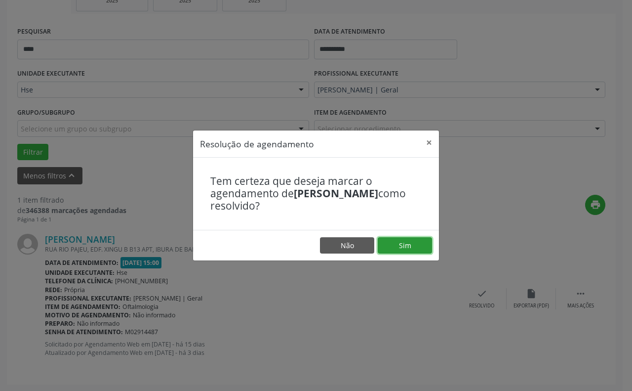
click at [408, 245] on button "Sim" at bounding box center [405, 245] width 54 height 17
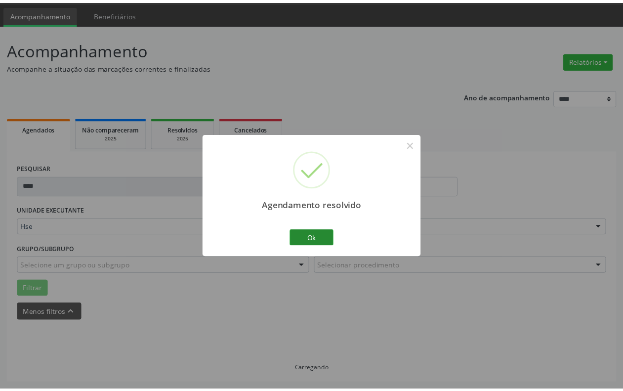
scroll to position [30, 0]
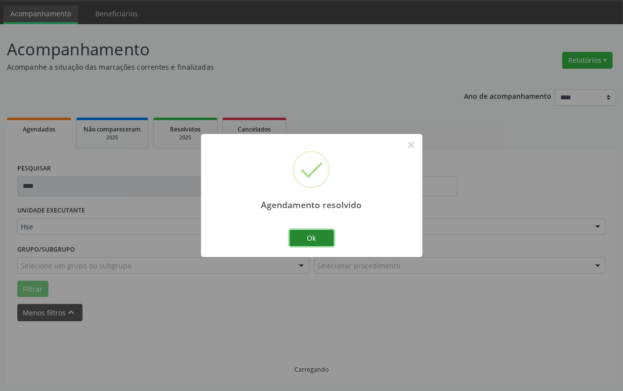
click at [289, 233] on button "Ok" at bounding box center [311, 238] width 44 height 17
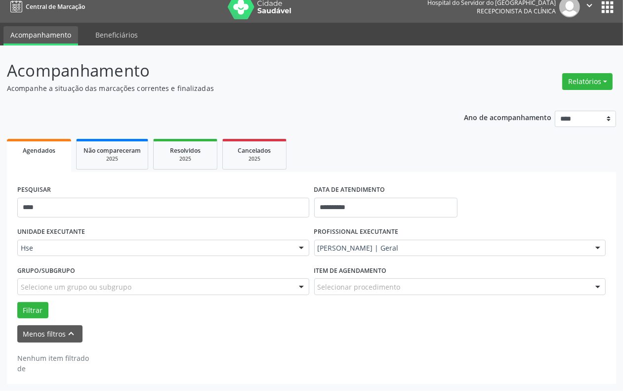
scroll to position [8, 0]
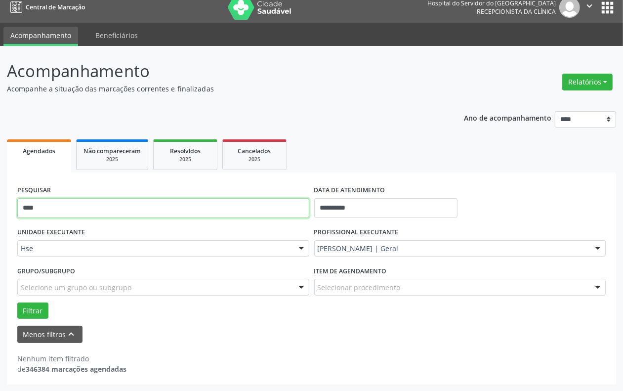
click at [117, 207] on input "****" at bounding box center [163, 208] width 292 height 20
click at [17, 302] on button "Filtrar" at bounding box center [32, 310] width 31 height 17
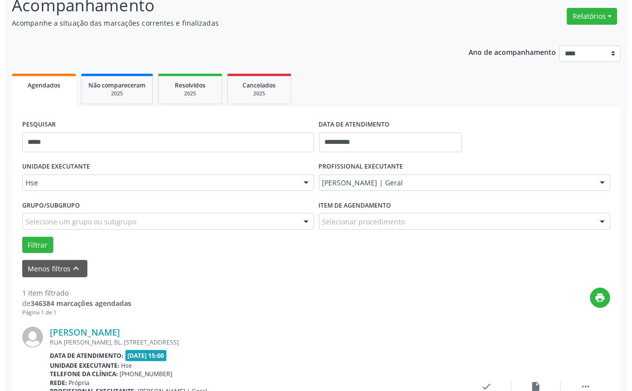
scroll to position [167, 0]
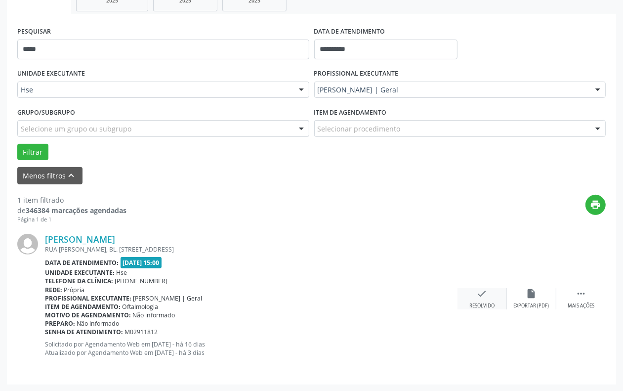
click at [476, 296] on icon "check" at bounding box center [481, 293] width 11 height 11
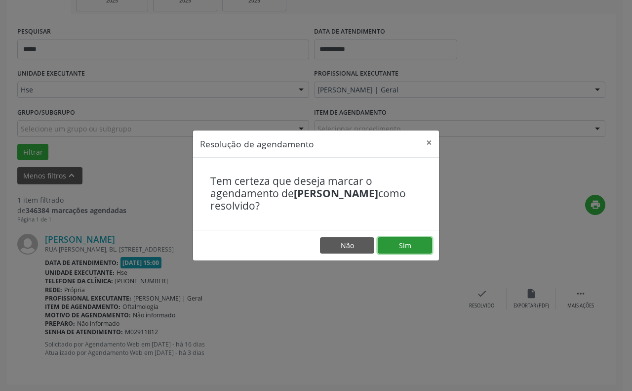
click at [407, 246] on button "Sim" at bounding box center [405, 245] width 54 height 17
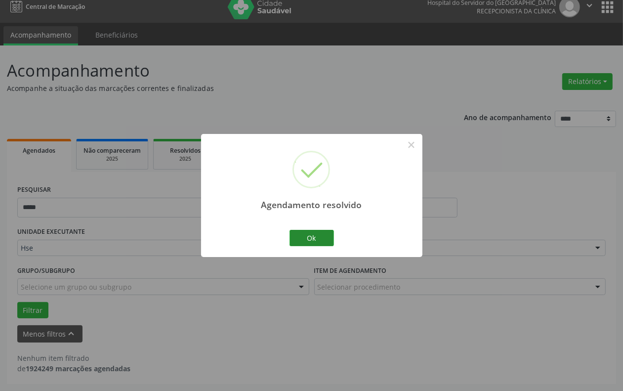
scroll to position [8, 0]
click at [314, 236] on button "Ok" at bounding box center [311, 238] width 44 height 17
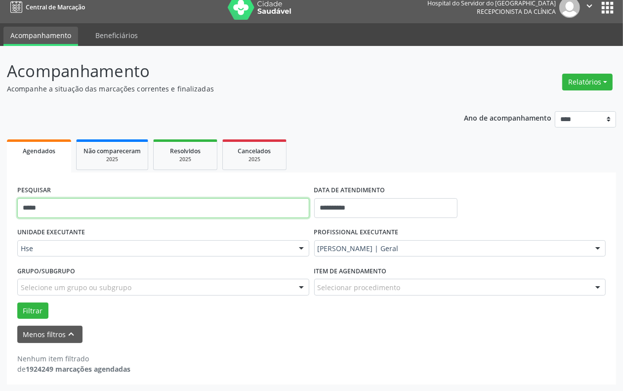
click at [272, 208] on input "*****" at bounding box center [163, 208] width 292 height 20
click at [272, 207] on input "*****" at bounding box center [163, 208] width 292 height 20
type input "********"
click at [17, 302] on button "Filtrar" at bounding box center [32, 310] width 31 height 17
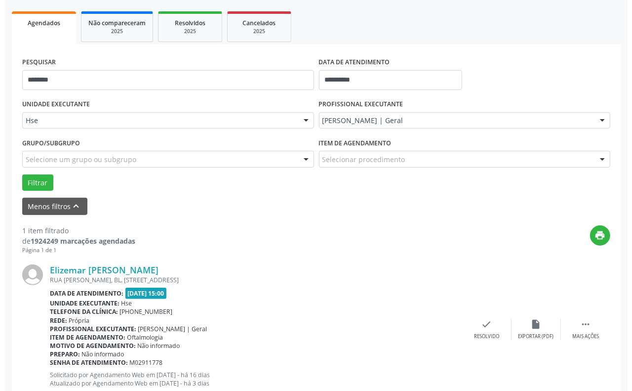
scroll to position [167, 0]
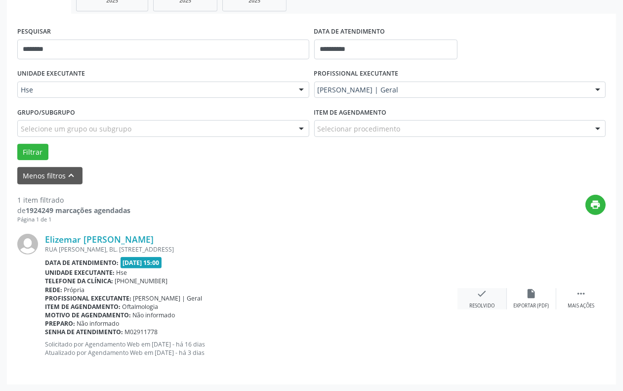
click at [485, 299] on div "check Resolvido" at bounding box center [481, 298] width 49 height 21
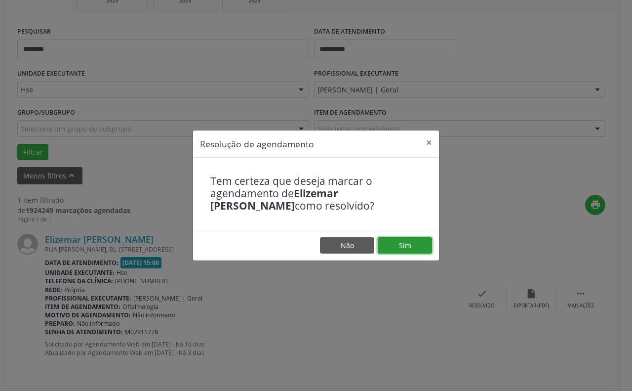
click at [401, 240] on button "Sim" at bounding box center [405, 245] width 54 height 17
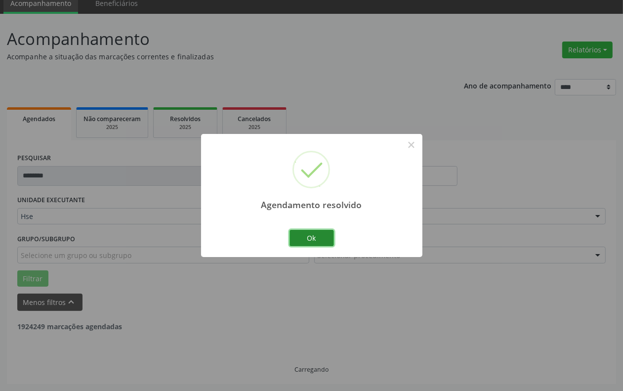
click at [316, 235] on button "Ok" at bounding box center [311, 238] width 44 height 17
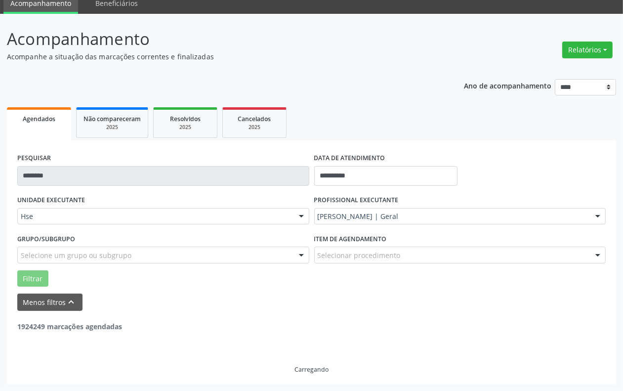
scroll to position [8, 0]
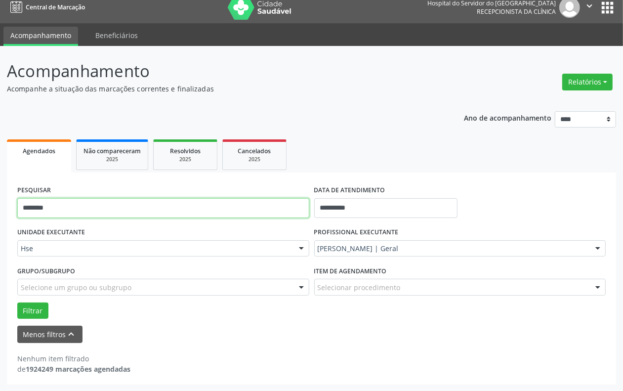
click at [75, 206] on input "********" at bounding box center [163, 208] width 292 height 20
click at [17, 302] on button "Filtrar" at bounding box center [32, 310] width 31 height 17
click at [64, 202] on input "****" at bounding box center [163, 208] width 292 height 20
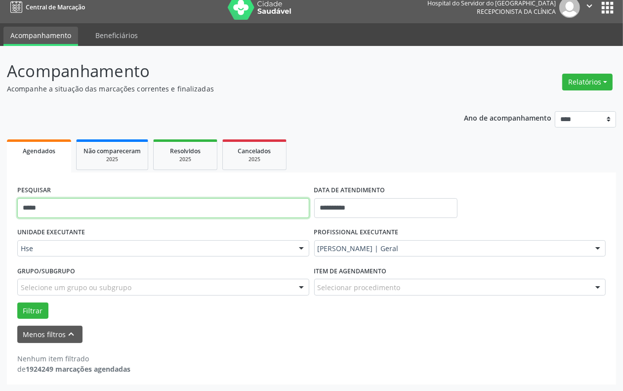
type input "*****"
click at [17, 302] on button "Filtrar" at bounding box center [32, 310] width 31 height 17
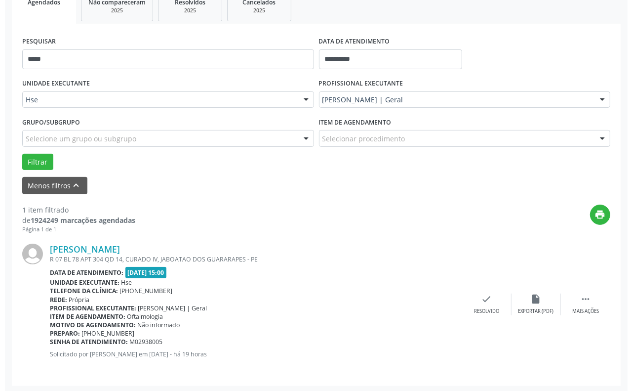
scroll to position [158, 0]
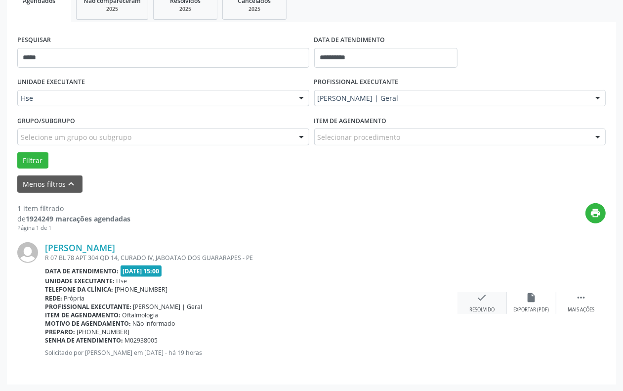
click at [498, 306] on div "check Resolvido" at bounding box center [481, 302] width 49 height 21
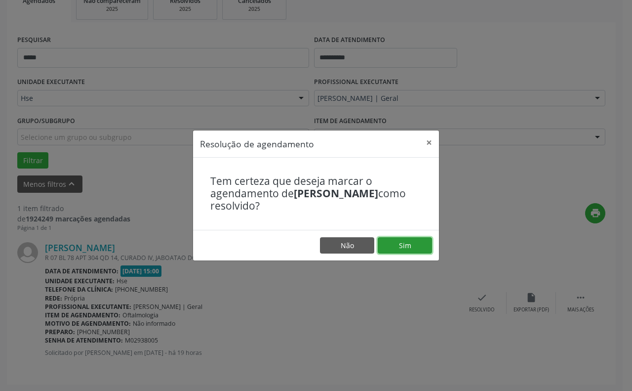
click at [410, 240] on button "Sim" at bounding box center [405, 245] width 54 height 17
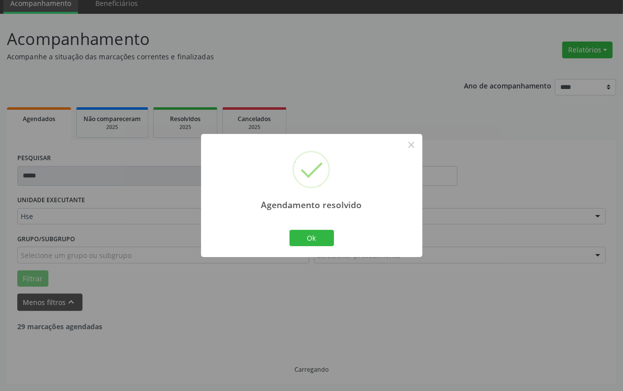
scroll to position [8, 0]
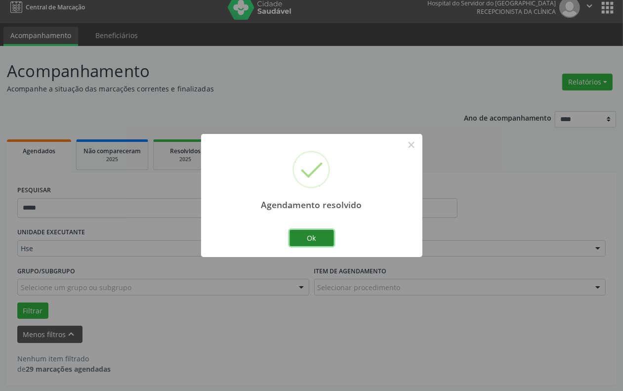
click at [300, 239] on button "Ok" at bounding box center [311, 238] width 44 height 17
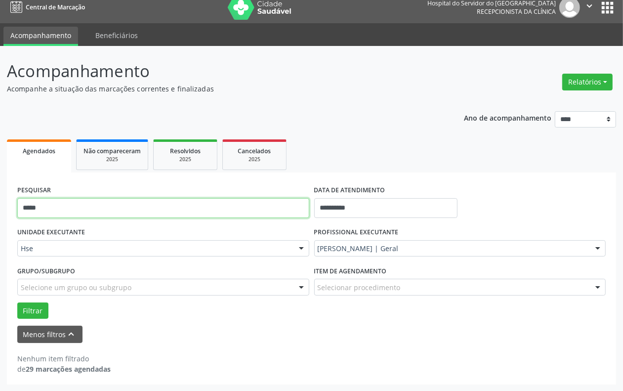
click at [256, 212] on input "*****" at bounding box center [163, 208] width 292 height 20
click at [17, 302] on button "Filtrar" at bounding box center [32, 310] width 31 height 17
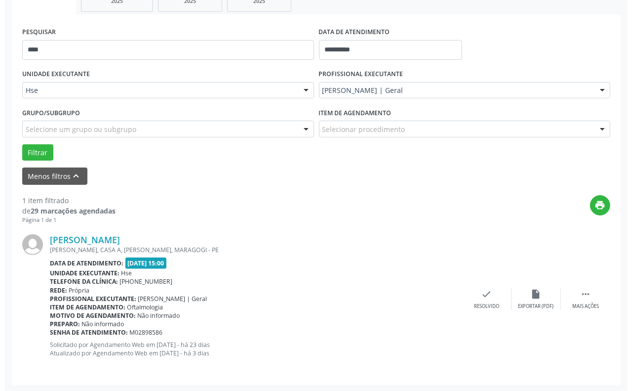
scroll to position [167, 0]
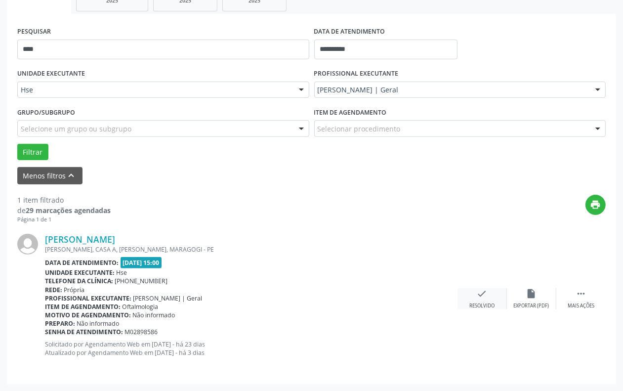
click at [470, 296] on div "check Resolvido" at bounding box center [481, 298] width 49 height 21
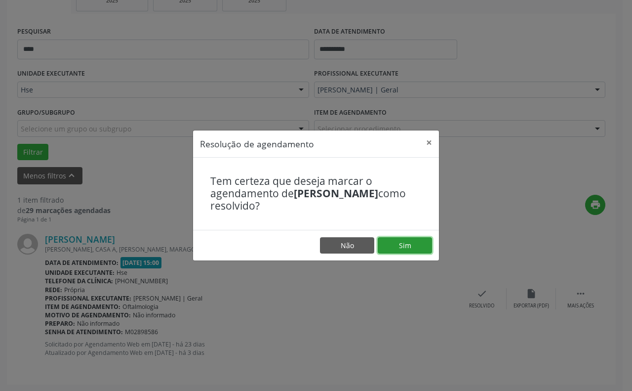
click at [403, 247] on button "Sim" at bounding box center [405, 245] width 54 height 17
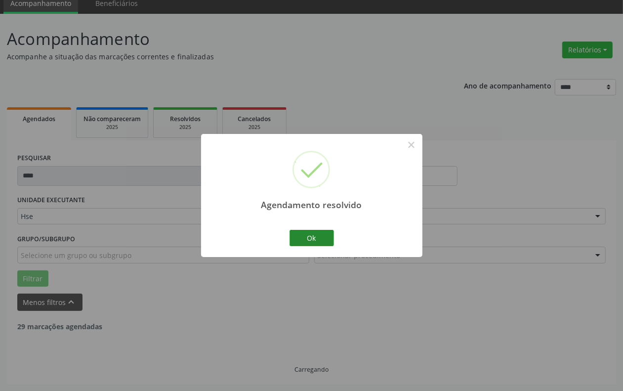
scroll to position [8, 0]
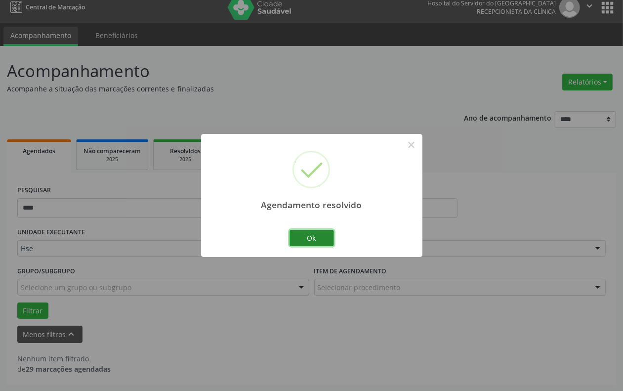
click at [316, 233] on button "Ok" at bounding box center [311, 238] width 44 height 17
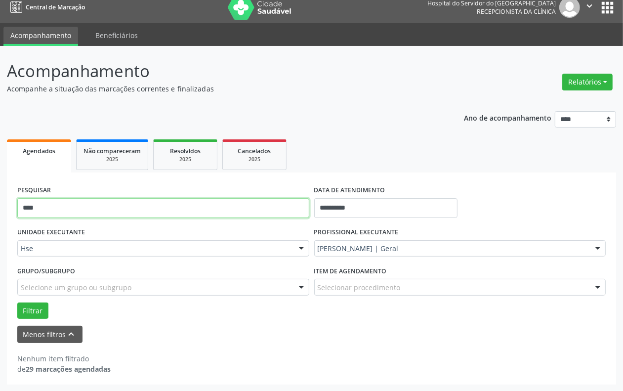
click at [265, 203] on input "****" at bounding box center [163, 208] width 292 height 20
click at [265, 205] on input "****" at bounding box center [163, 208] width 292 height 20
click at [17, 302] on button "Filtrar" at bounding box center [32, 310] width 31 height 17
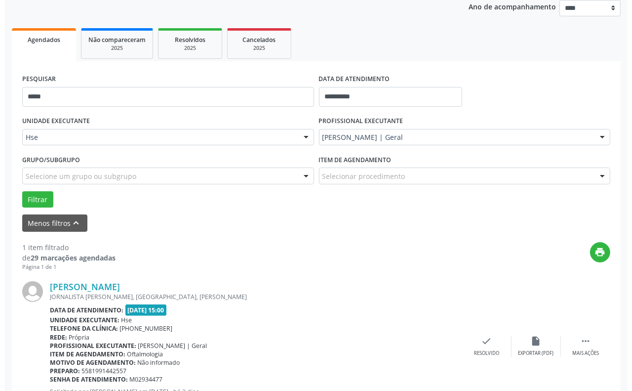
scroll to position [167, 0]
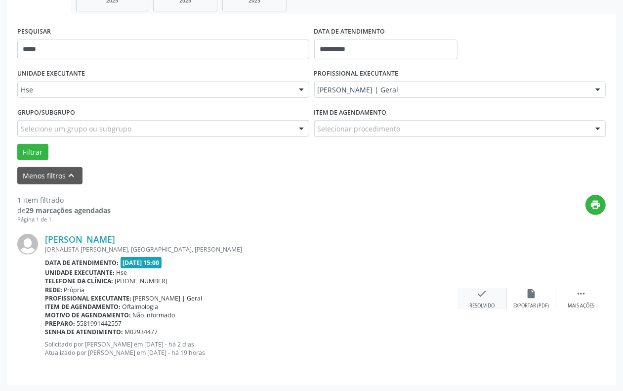
click at [488, 294] on div "check Resolvido" at bounding box center [481, 298] width 49 height 21
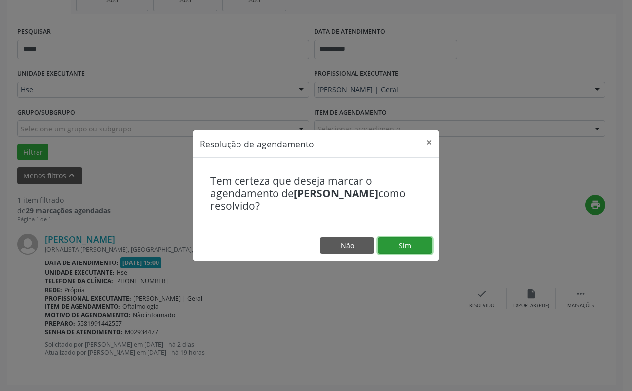
click at [396, 247] on button "Sim" at bounding box center [405, 245] width 54 height 17
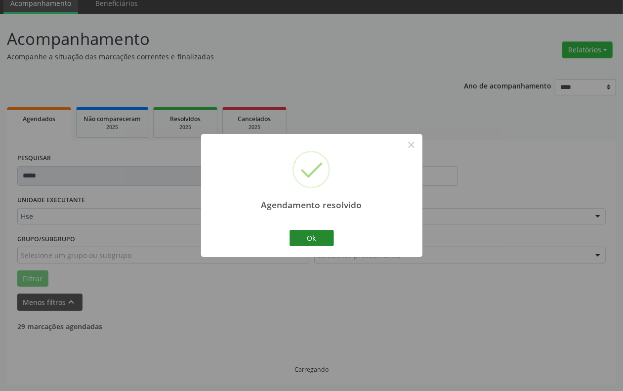
scroll to position [8, 0]
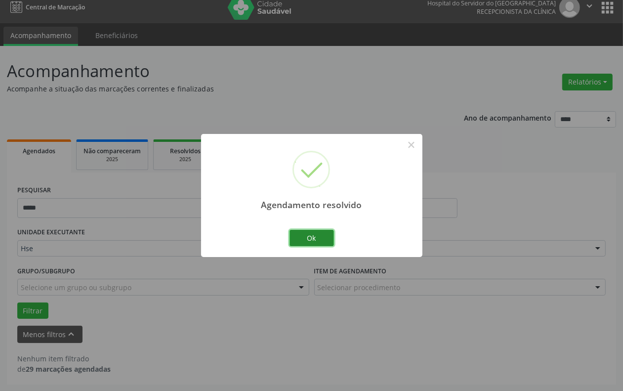
click at [331, 237] on button "Ok" at bounding box center [311, 238] width 44 height 17
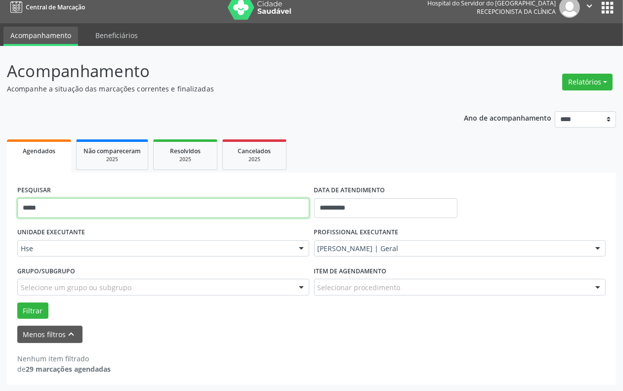
click at [183, 206] on input "*****" at bounding box center [163, 208] width 292 height 20
click at [184, 206] on input "*****" at bounding box center [163, 208] width 292 height 20
type input "*"
type input "****"
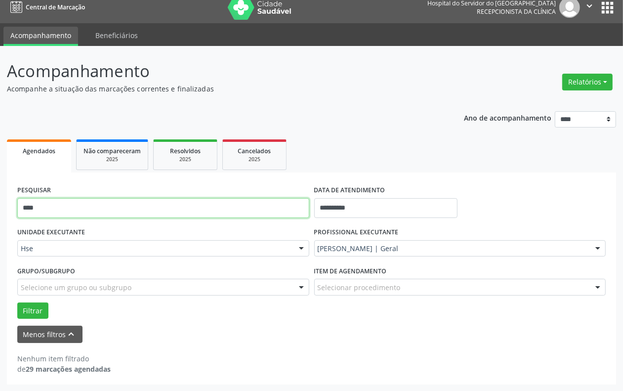
click at [17, 302] on button "Filtrar" at bounding box center [32, 310] width 31 height 17
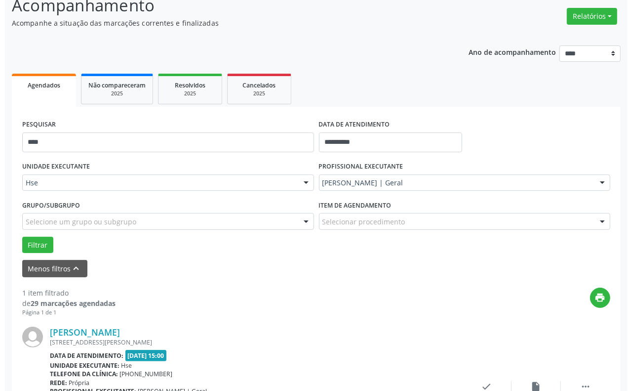
scroll to position [167, 0]
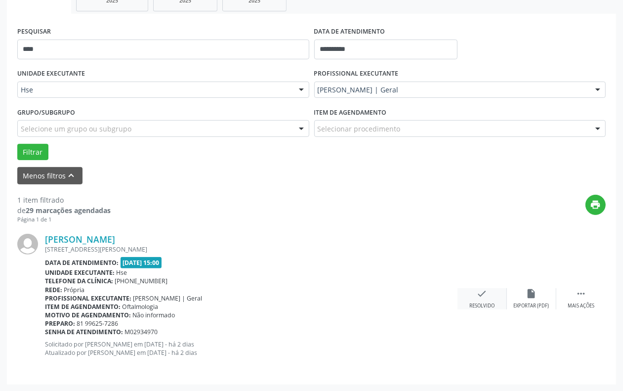
click at [492, 297] on div "check Resolvido" at bounding box center [481, 298] width 49 height 21
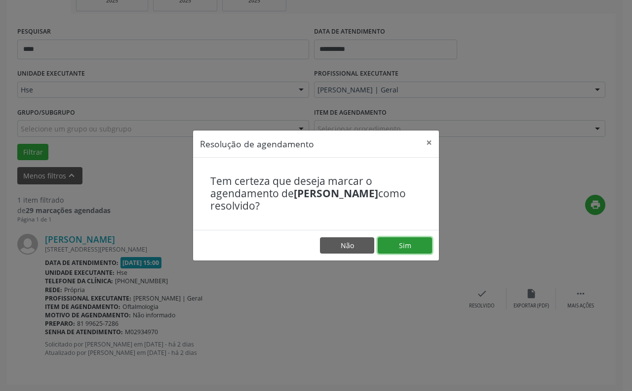
click at [391, 246] on button "Sim" at bounding box center [405, 245] width 54 height 17
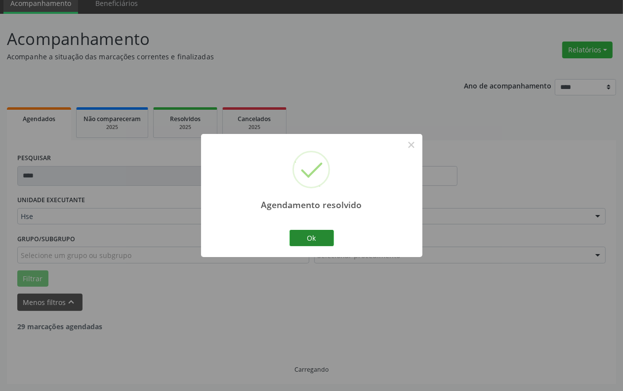
scroll to position [8, 0]
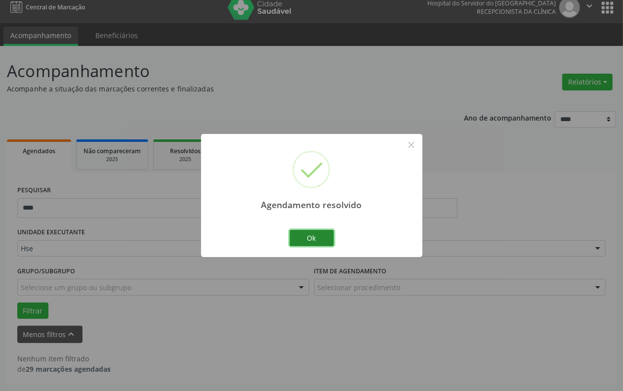
click at [309, 233] on button "Ok" at bounding box center [311, 238] width 44 height 17
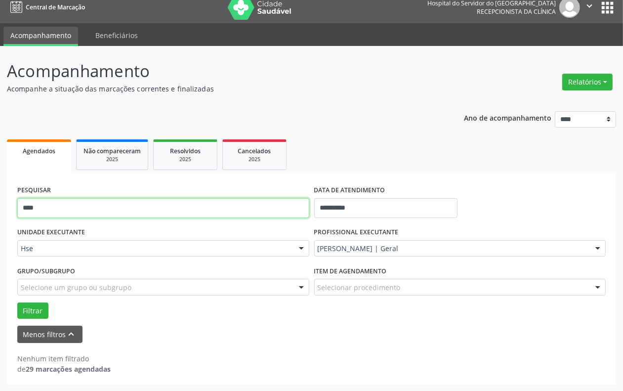
click at [215, 206] on input "****" at bounding box center [163, 208] width 292 height 20
click at [17, 302] on button "Filtrar" at bounding box center [32, 310] width 31 height 17
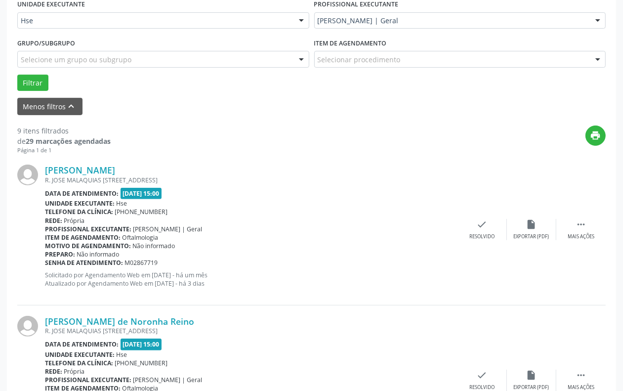
scroll to position [255, 0]
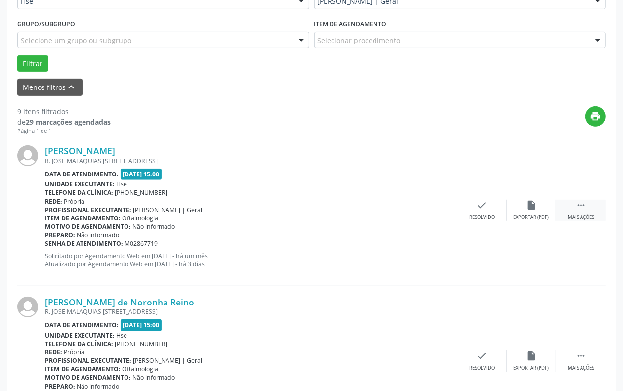
drag, startPoint x: 588, startPoint y: 215, endPoint x: 569, endPoint y: 216, distance: 18.3
click at [588, 215] on div "Mais ações" at bounding box center [580, 217] width 27 height 7
click at [537, 206] on div "alarm_off Não compareceu" at bounding box center [531, 209] width 49 height 21
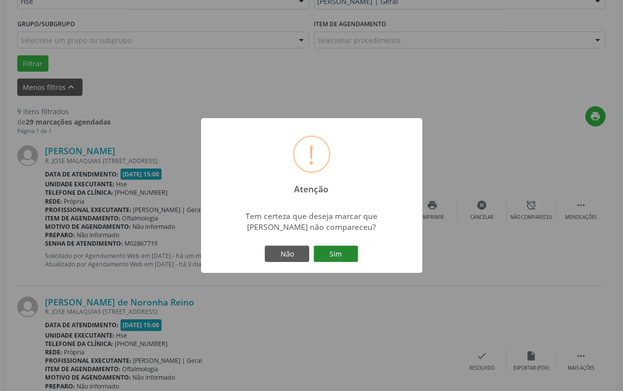
click at [351, 248] on button "Sim" at bounding box center [336, 253] width 44 height 17
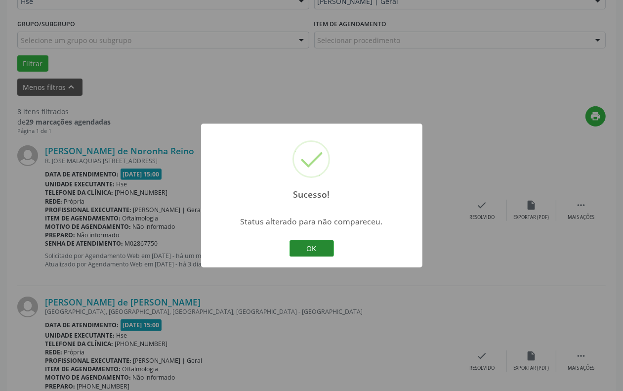
click at [305, 247] on button "OK" at bounding box center [311, 248] width 44 height 17
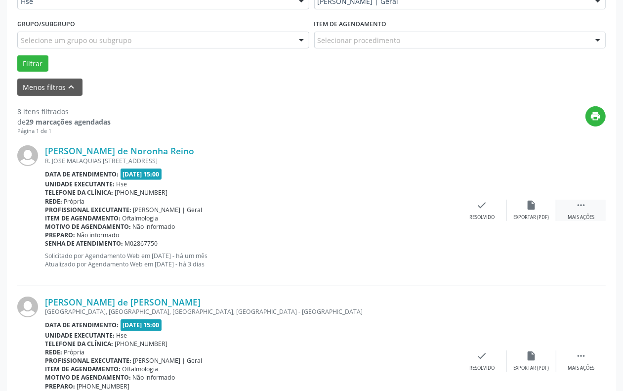
click at [581, 220] on div "Mais ações" at bounding box center [580, 217] width 27 height 7
click at [536, 218] on div "Não compareceu" at bounding box center [531, 217] width 42 height 7
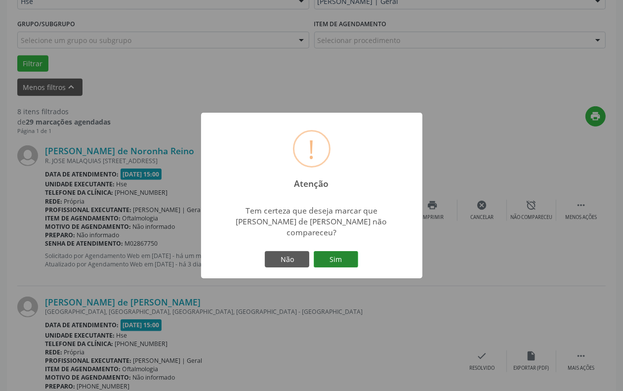
click at [341, 257] on button "Sim" at bounding box center [336, 259] width 44 height 17
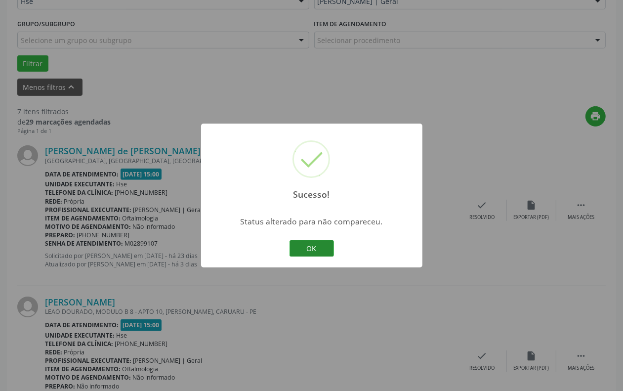
click at [297, 243] on button "OK" at bounding box center [311, 248] width 44 height 17
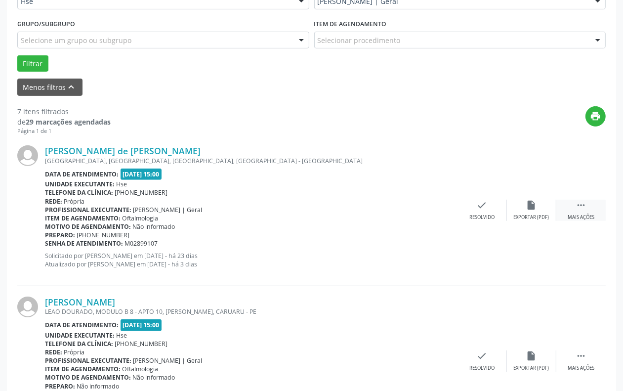
click at [581, 203] on icon "" at bounding box center [580, 204] width 11 height 11
click at [546, 210] on div "alarm_off Não compareceu" at bounding box center [531, 209] width 49 height 21
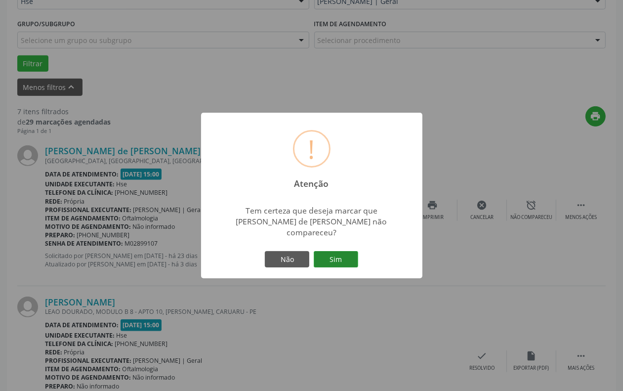
click at [348, 253] on button "Sim" at bounding box center [336, 259] width 44 height 17
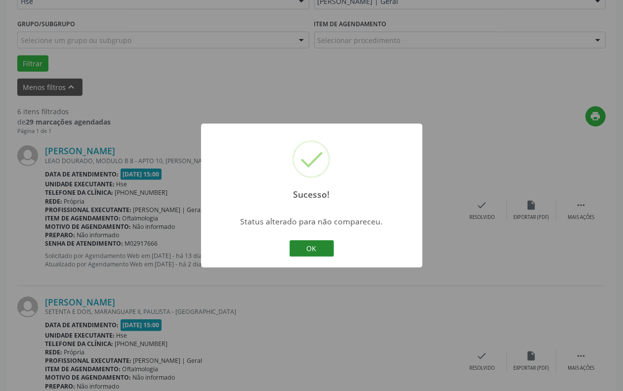
click at [304, 243] on button "OK" at bounding box center [311, 248] width 44 height 17
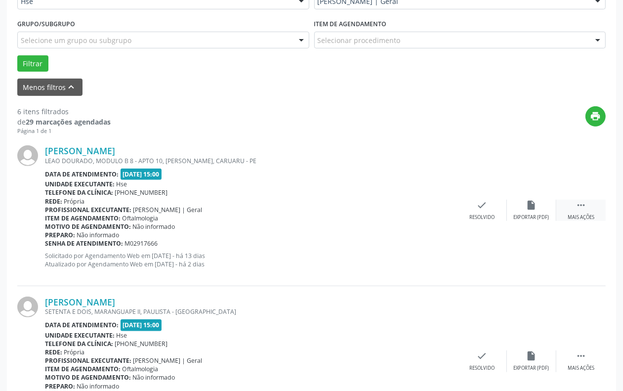
click at [583, 212] on div " Mais ações" at bounding box center [580, 209] width 49 height 21
click at [542, 217] on div "Não compareceu" at bounding box center [531, 217] width 42 height 7
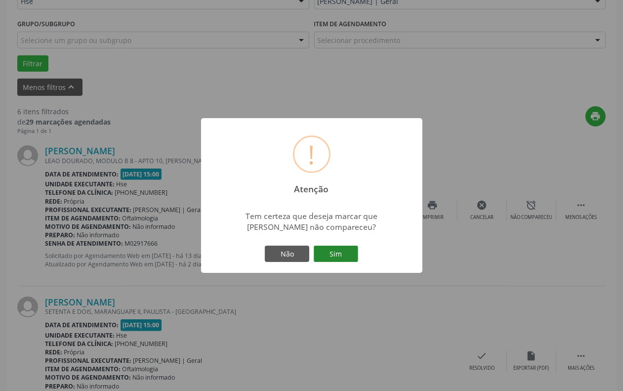
click at [336, 256] on button "Sim" at bounding box center [336, 253] width 44 height 17
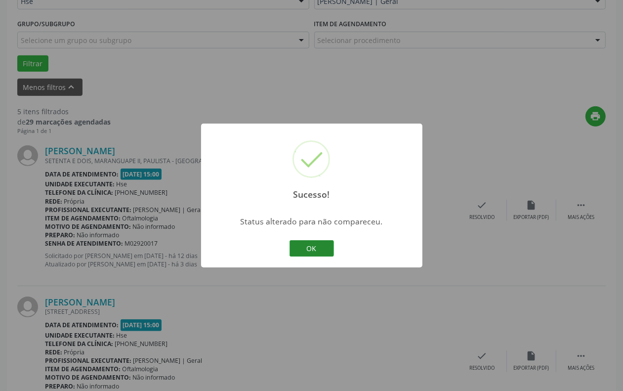
click at [315, 245] on button "OK" at bounding box center [311, 248] width 44 height 17
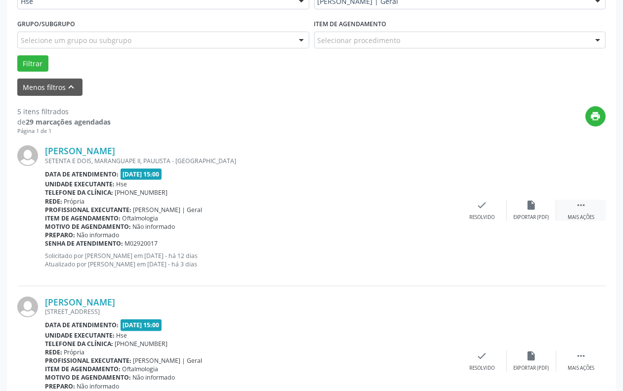
click at [580, 205] on icon "" at bounding box center [580, 204] width 11 height 11
click at [542, 214] on div "Não compareceu" at bounding box center [531, 217] width 42 height 7
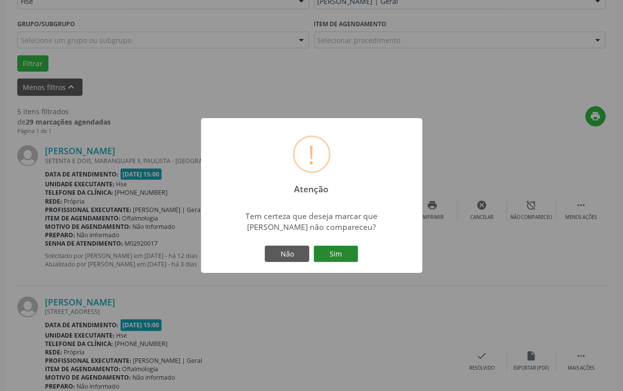
click at [340, 257] on button "Sim" at bounding box center [336, 253] width 44 height 17
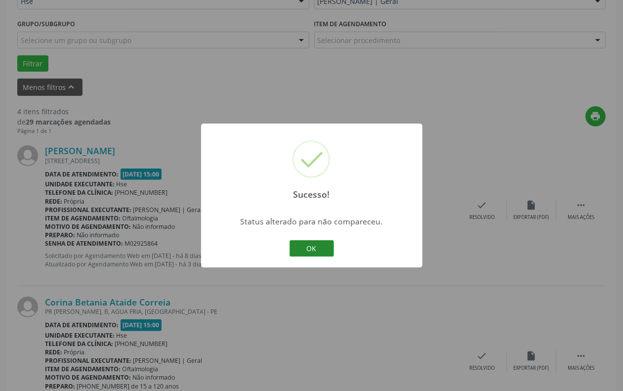
click at [317, 248] on button "OK" at bounding box center [311, 248] width 44 height 17
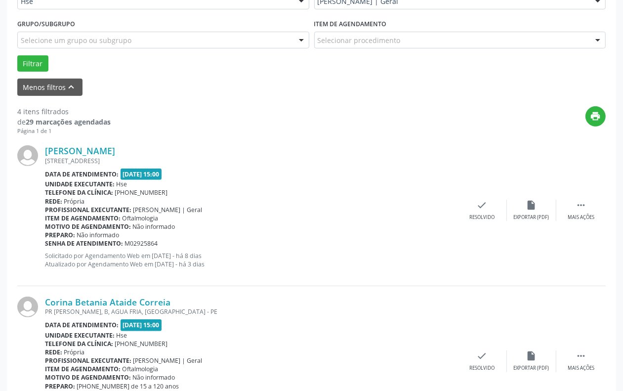
drag, startPoint x: 578, startPoint y: 215, endPoint x: 575, endPoint y: 221, distance: 6.2
click at [578, 215] on div "Mais ações" at bounding box center [580, 217] width 27 height 7
click at [528, 210] on div "alarm_off Não compareceu" at bounding box center [531, 209] width 49 height 21
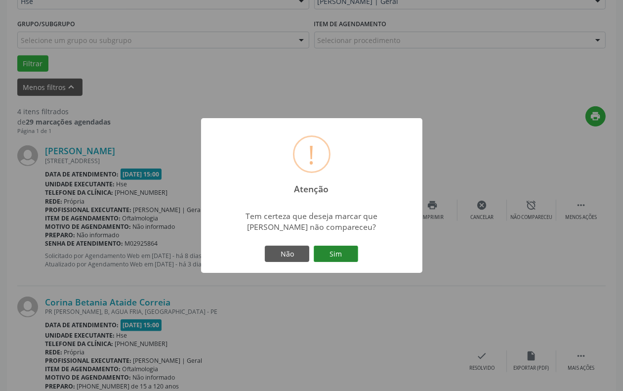
click at [338, 248] on button "Sim" at bounding box center [336, 253] width 44 height 17
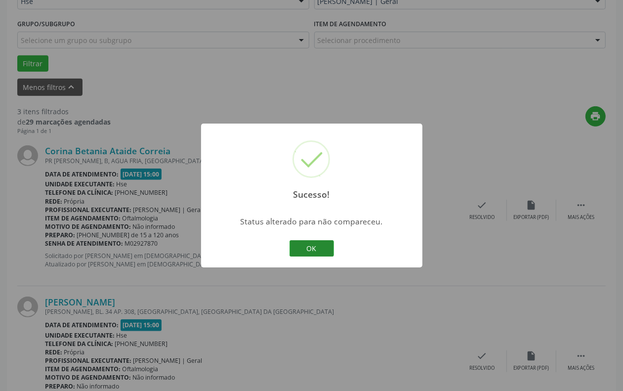
click at [306, 250] on button "OK" at bounding box center [311, 248] width 44 height 17
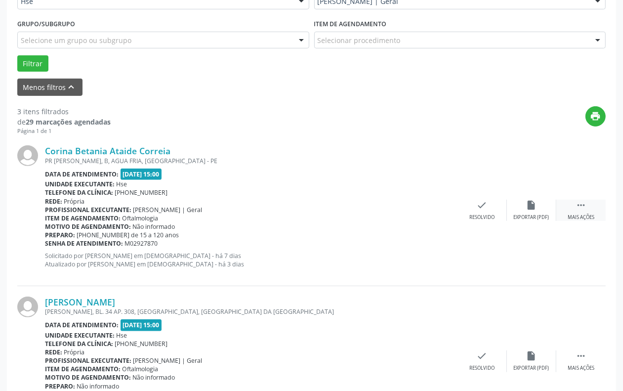
click at [582, 205] on icon "" at bounding box center [580, 204] width 11 height 11
click at [550, 216] on div "Não compareceu" at bounding box center [531, 217] width 42 height 7
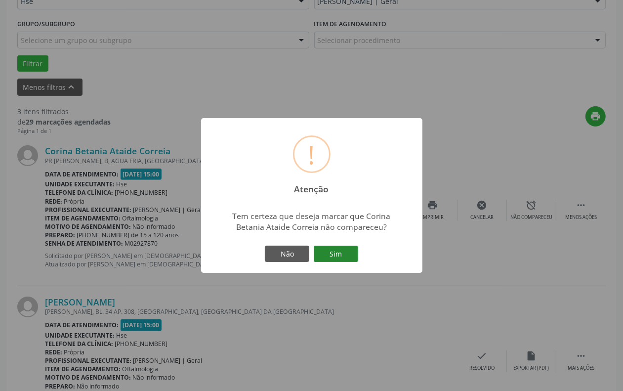
click at [334, 257] on button "Sim" at bounding box center [336, 253] width 44 height 17
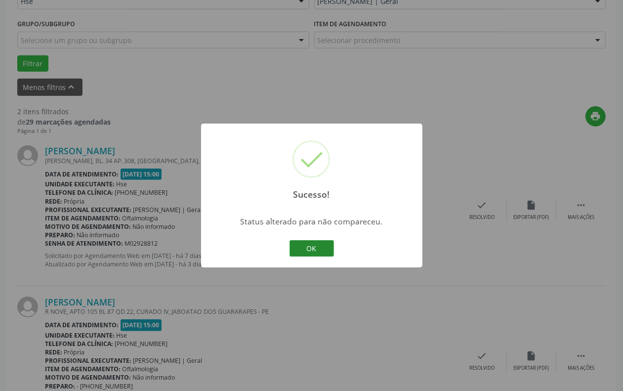
click at [308, 245] on button "OK" at bounding box center [311, 248] width 44 height 17
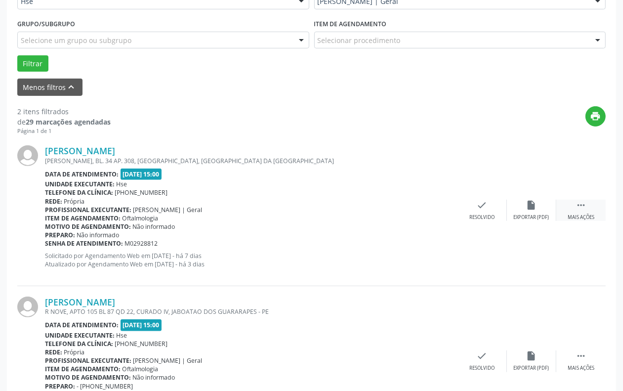
click at [579, 210] on div " Mais ações" at bounding box center [580, 209] width 49 height 21
click at [536, 210] on div "alarm_off Não compareceu" at bounding box center [531, 209] width 49 height 21
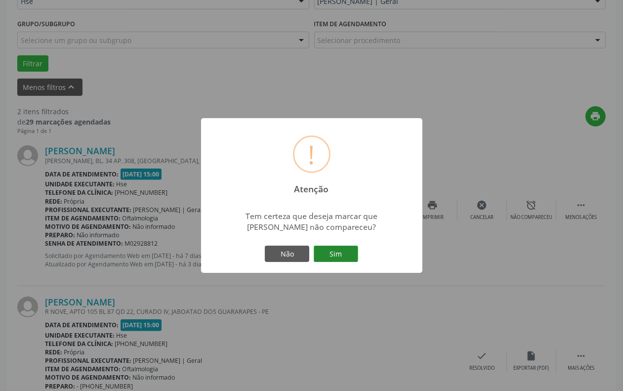
click at [346, 253] on button "Sim" at bounding box center [336, 253] width 44 height 17
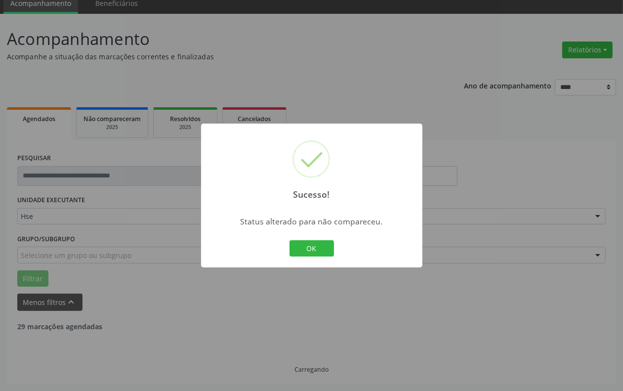
scroll to position [167, 0]
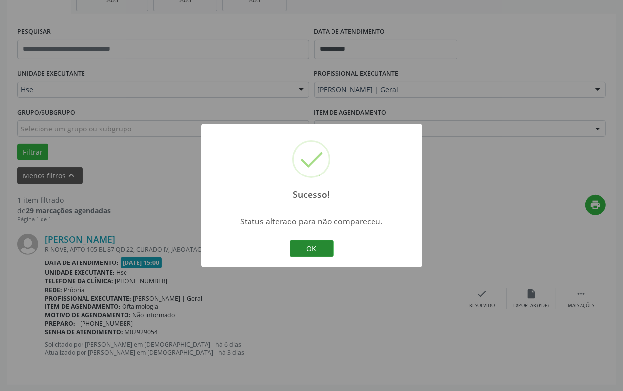
click at [316, 250] on button "OK" at bounding box center [311, 248] width 44 height 17
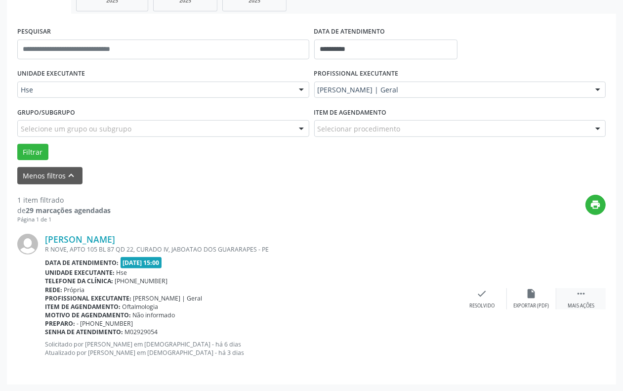
click at [571, 298] on div " Mais ações" at bounding box center [580, 298] width 49 height 21
click at [520, 292] on div "alarm_off Não compareceu" at bounding box center [531, 298] width 49 height 21
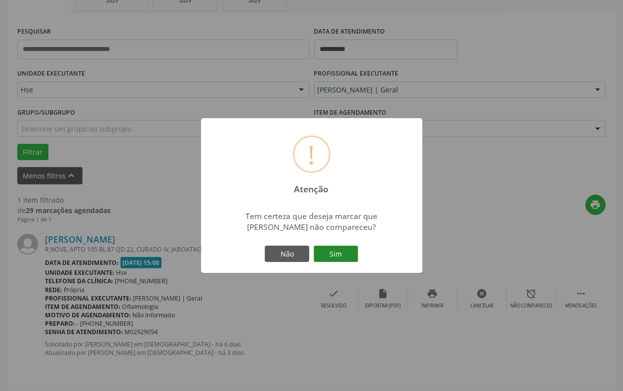
click at [353, 252] on button "Sim" at bounding box center [336, 253] width 44 height 17
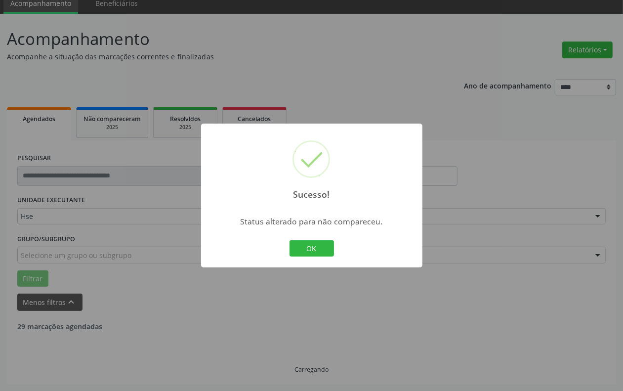
scroll to position [8, 0]
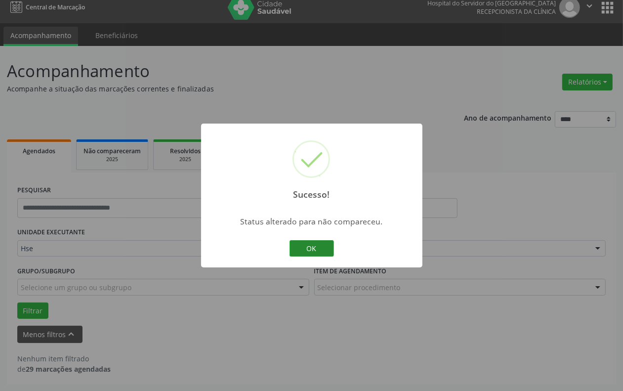
click at [301, 254] on button "OK" at bounding box center [311, 248] width 44 height 17
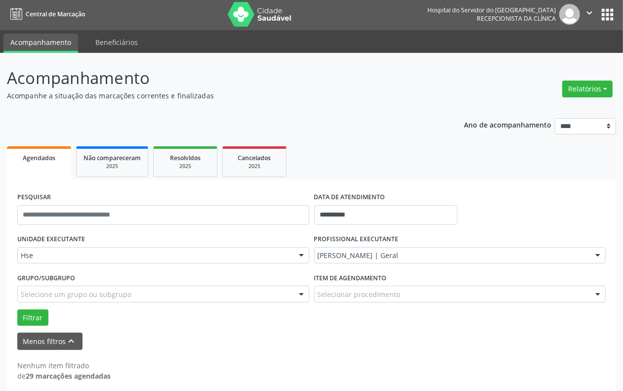
scroll to position [0, 0]
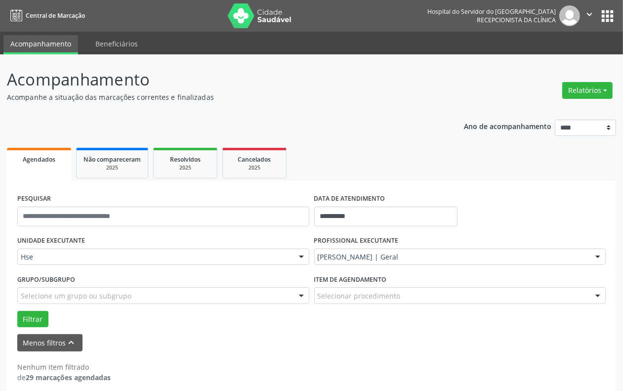
click at [266, 14] on img at bounding box center [260, 15] width 64 height 25
